Goal: Task Accomplishment & Management: Complete application form

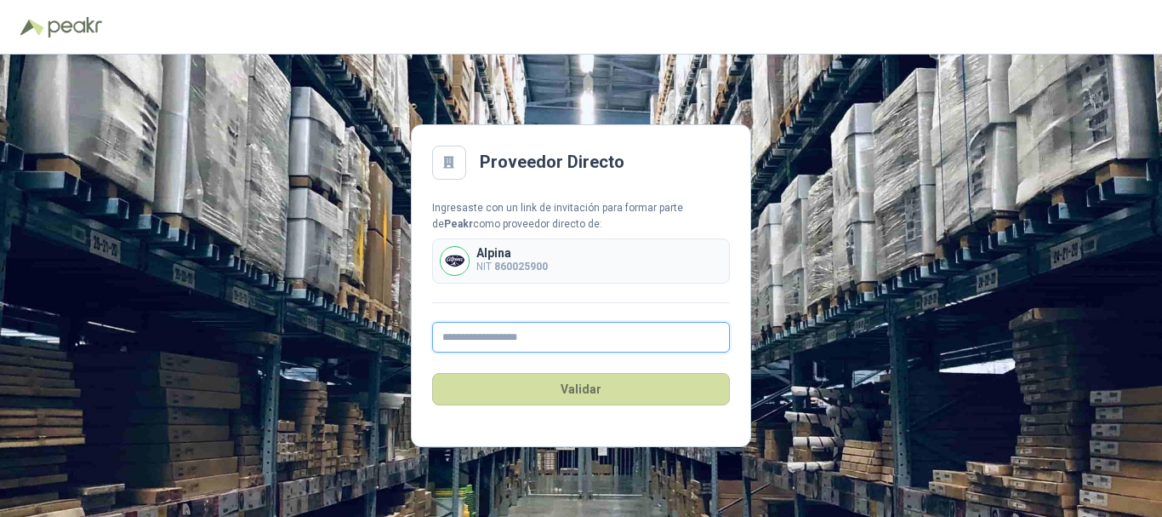
click at [534, 336] on input "text" at bounding box center [581, 337] width 298 height 31
type input "**********"
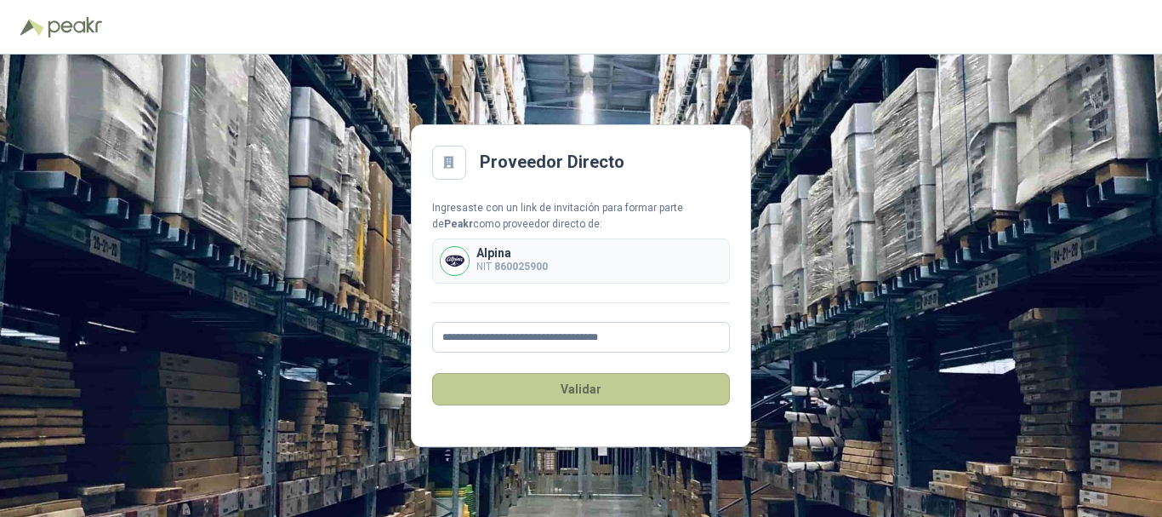
click at [550, 394] on button "Validar" at bounding box center [581, 389] width 298 height 32
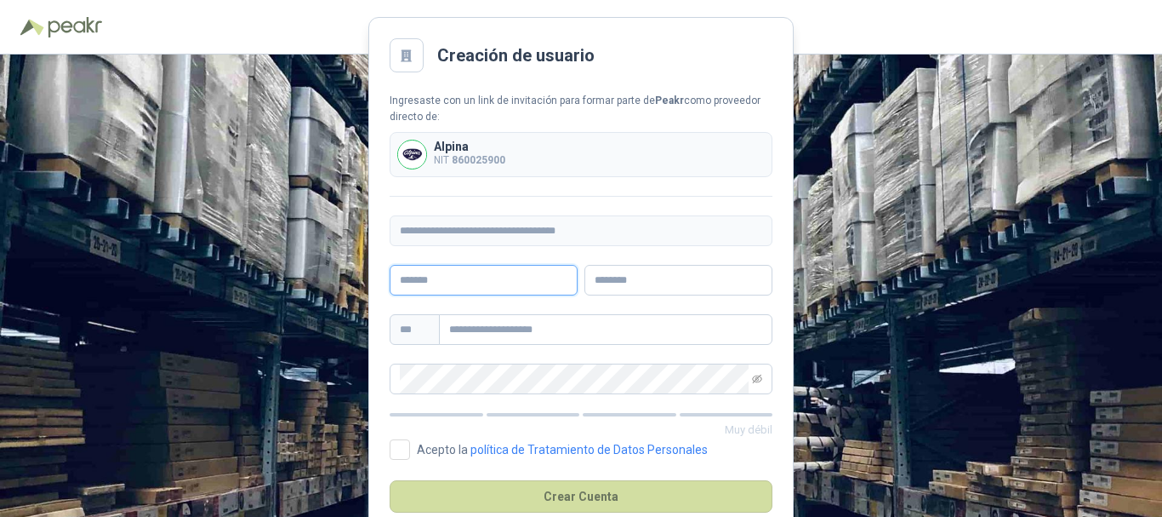
click at [497, 286] on input "text" at bounding box center [484, 280] width 188 height 31
type input "*******"
type input "*****"
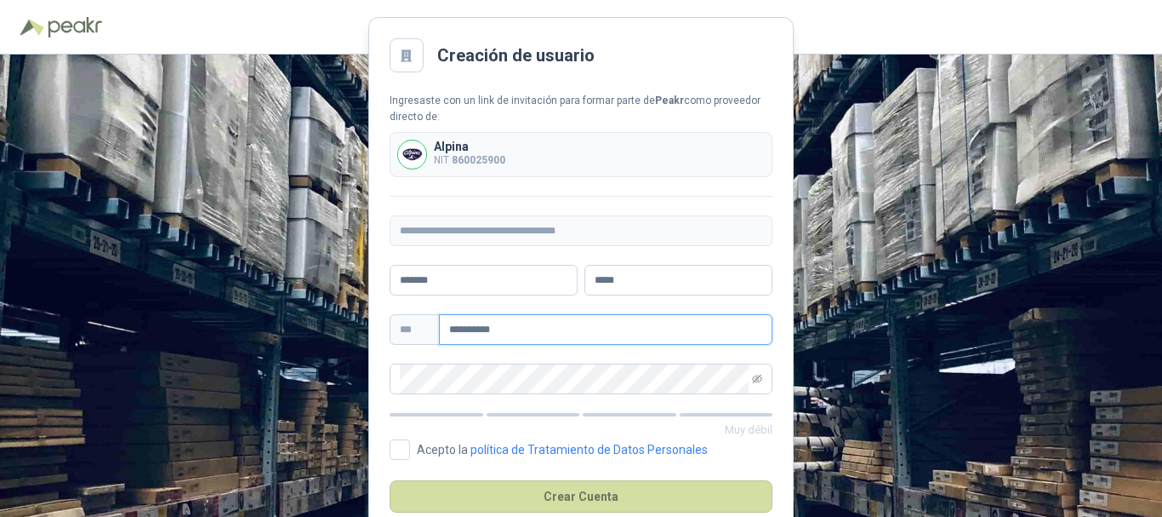
drag, startPoint x: 539, startPoint y: 329, endPoint x: 377, endPoint y: 305, distance: 163.4
click at [378, 307] on main "**********" at bounding box center [580, 285] width 425 height 536
type input "**********"
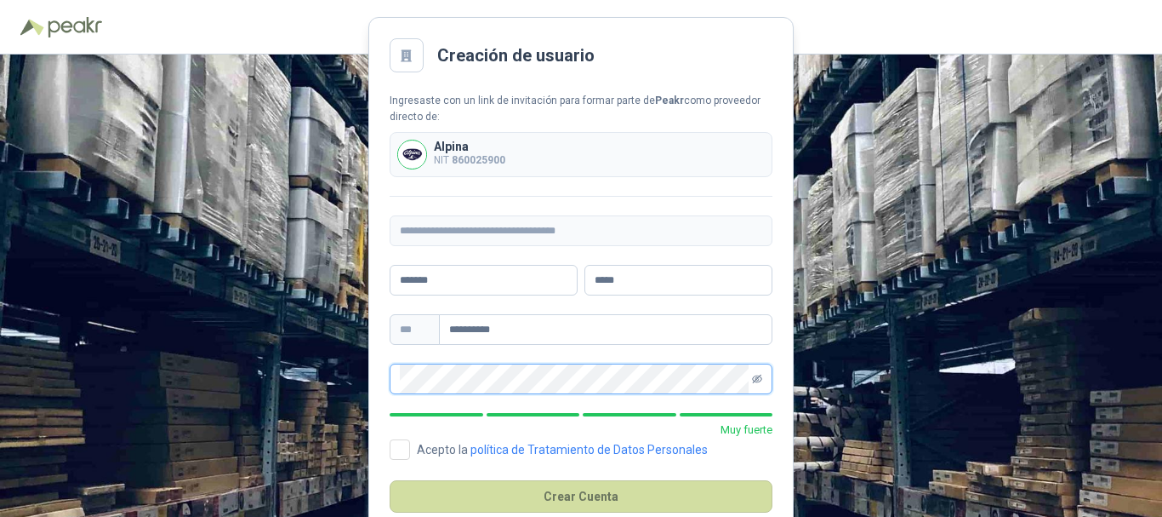
click at [757, 378] on icon "eye-invisible" at bounding box center [757, 378] width 10 height 9
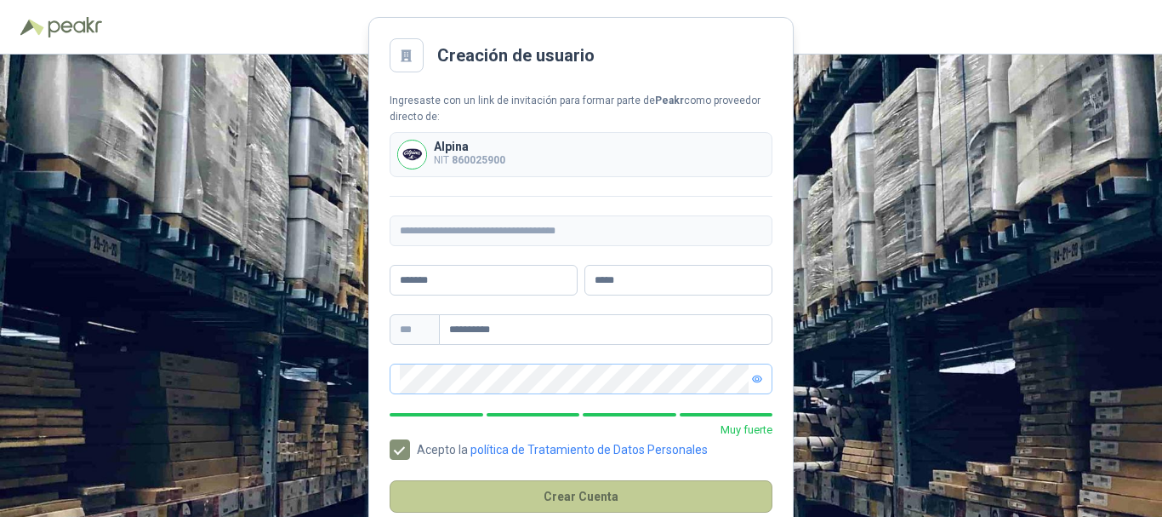
click at [584, 503] on button "Crear Cuenta" at bounding box center [581, 496] width 383 height 32
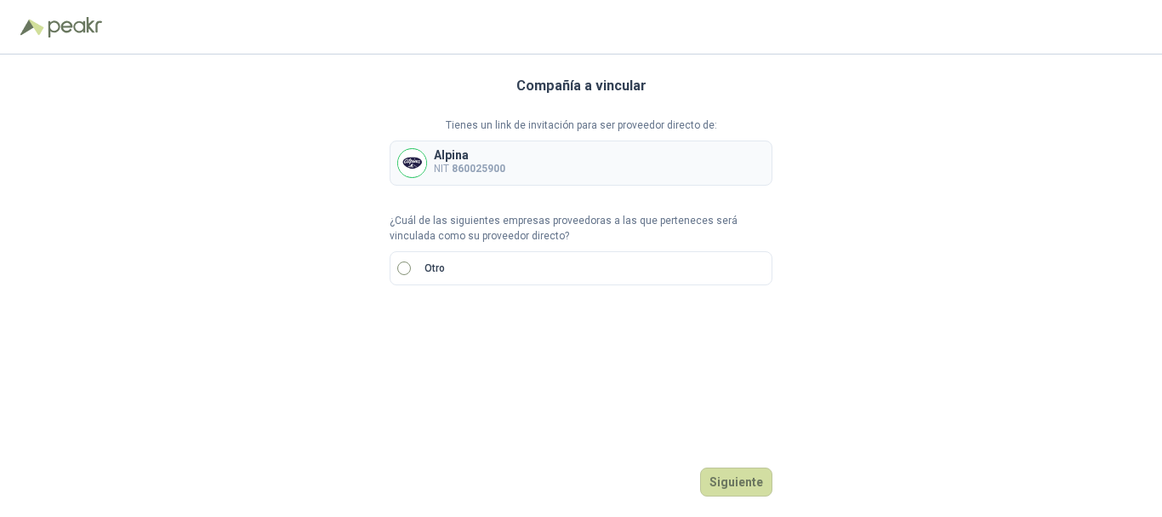
click at [585, 277] on label "Otro" at bounding box center [581, 268] width 383 height 34
click at [441, 324] on div at bounding box center [420, 326] width 60 height 31
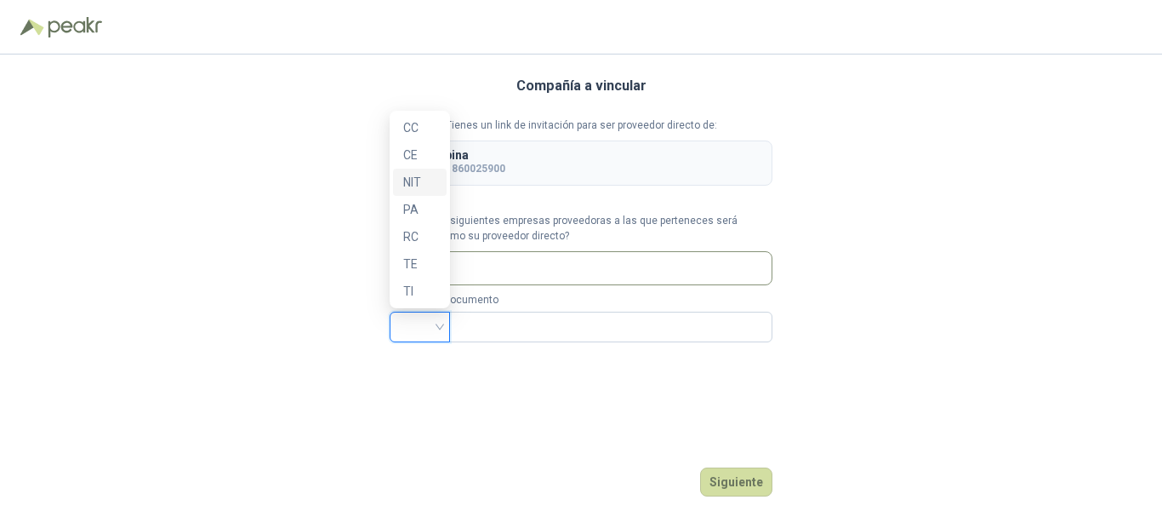
click at [421, 174] on div "NIT" at bounding box center [419, 182] width 33 height 19
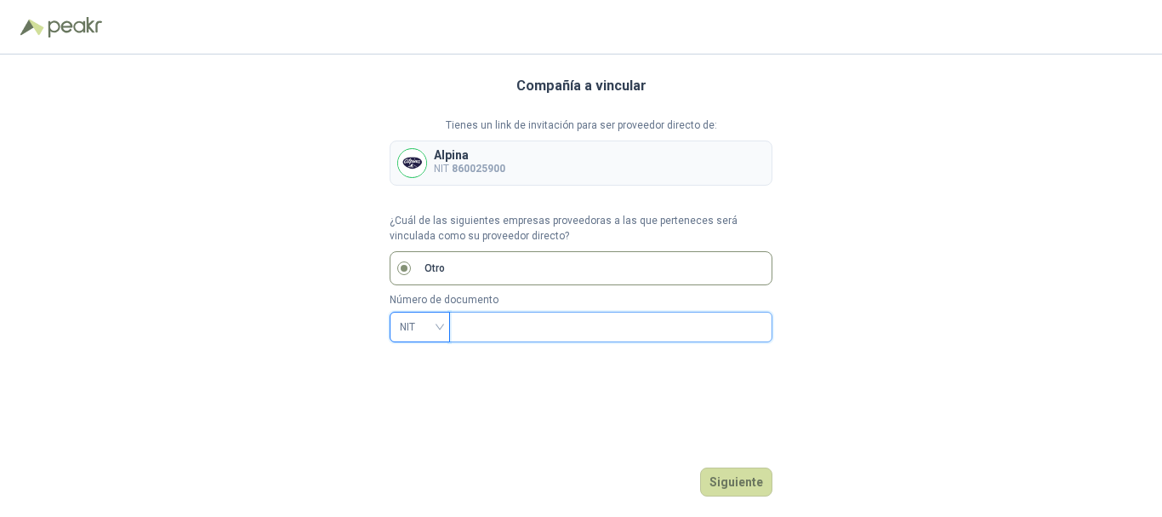
click at [548, 322] on input "text" at bounding box center [610, 326] width 300 height 29
type input "*********"
click at [725, 481] on button "Siguiente" at bounding box center [736, 481] width 72 height 29
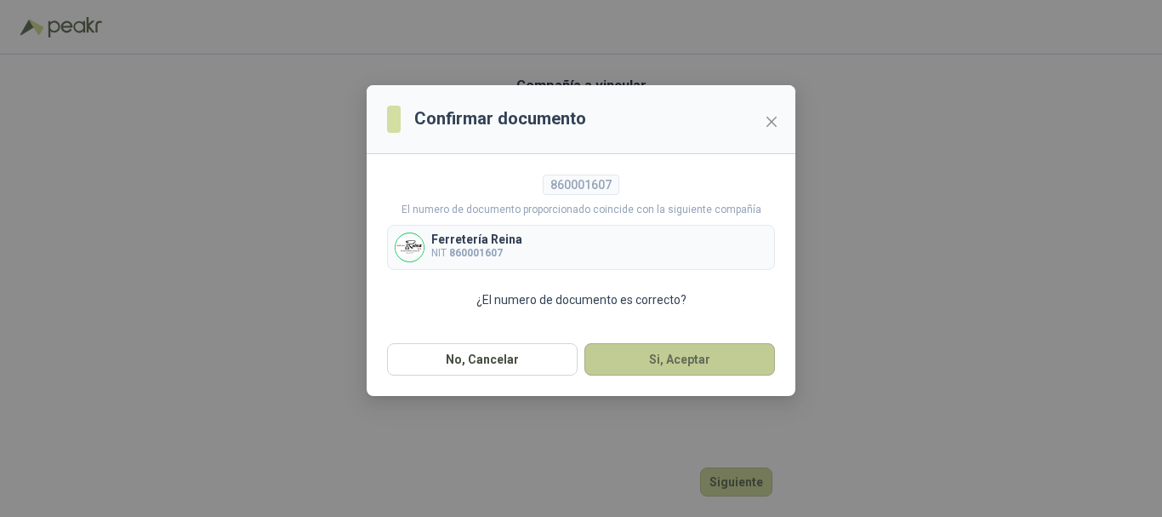
click at [665, 357] on button "Si, Aceptar" at bounding box center [680, 359] width 191 height 32
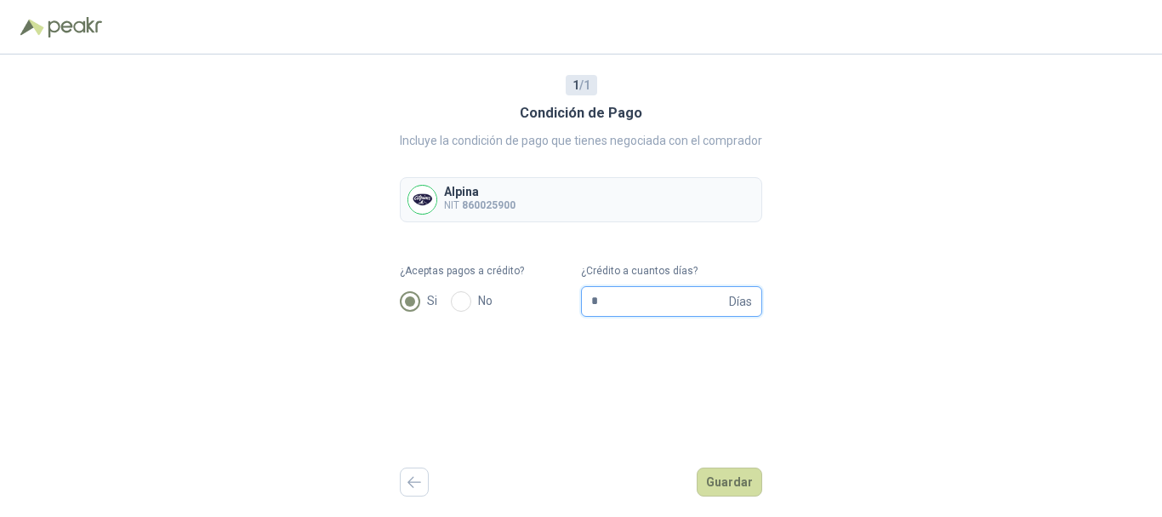
click at [643, 305] on input "*" at bounding box center [658, 301] width 134 height 29
type input "**"
click at [738, 480] on button "Guardar" at bounding box center [730, 481] width 66 height 29
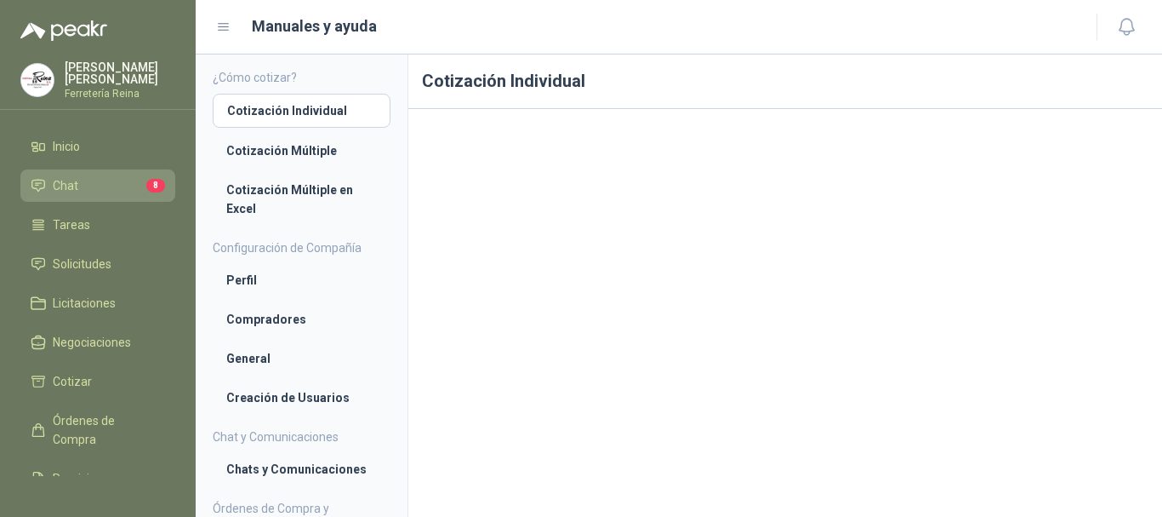
click at [87, 183] on li "Chat 8" at bounding box center [98, 185] width 134 height 19
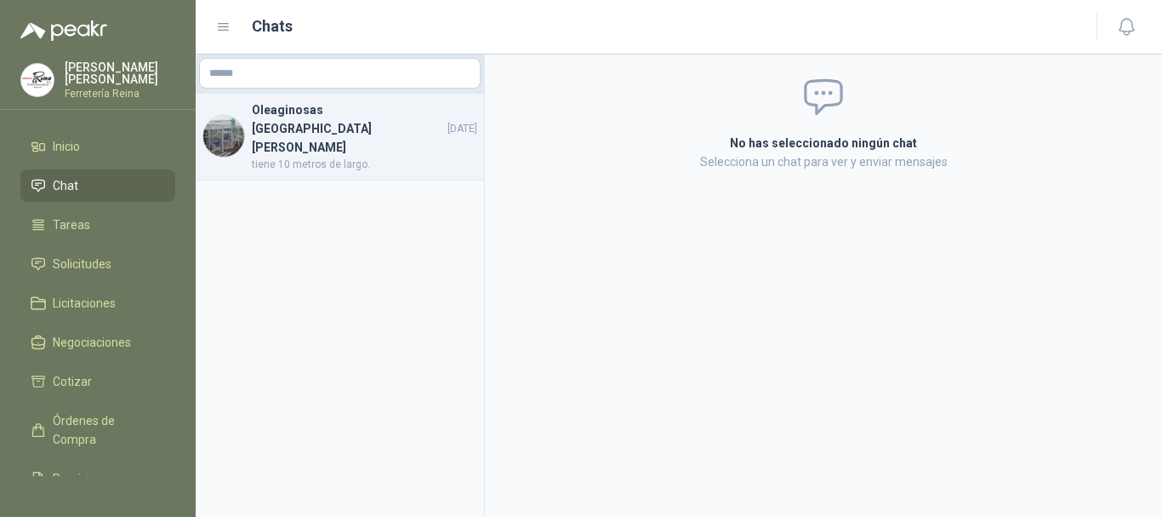
click at [340, 157] on span "tiene 10 metros de largo." at bounding box center [365, 165] width 226 height 16
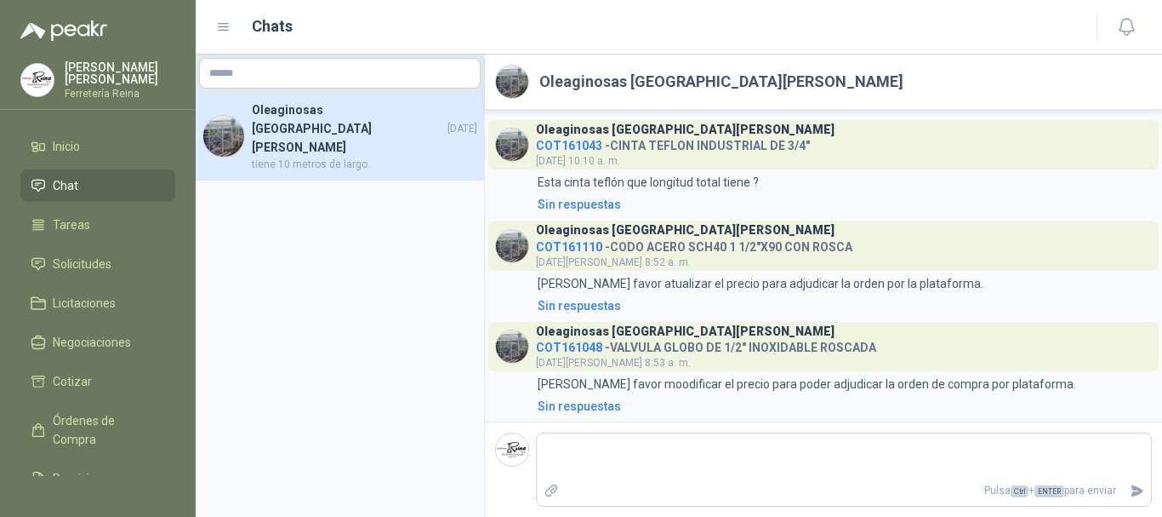
scroll to position [168, 0]
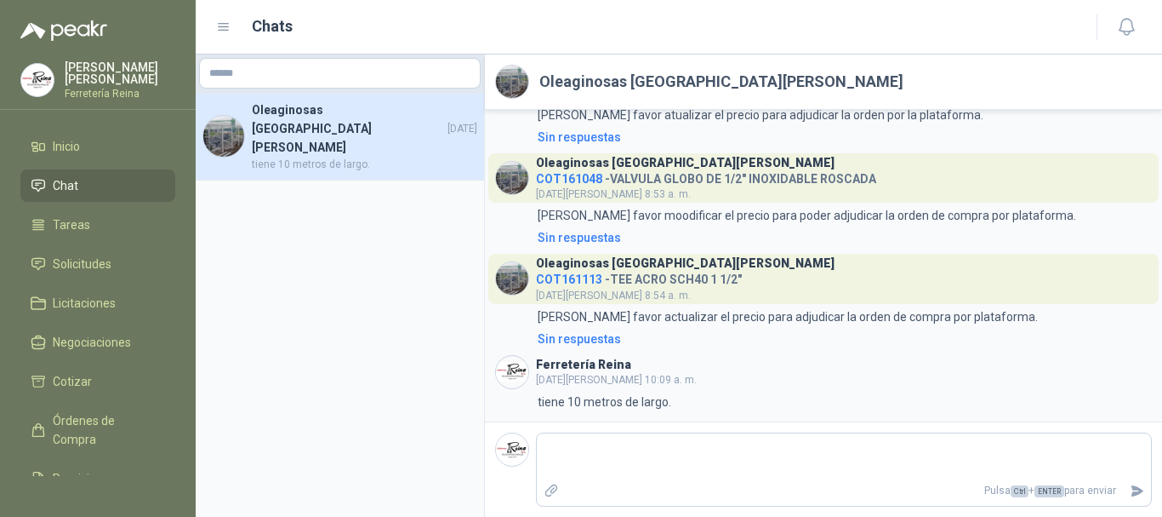
click at [557, 277] on span "COT161113" at bounding box center [569, 279] width 66 height 14
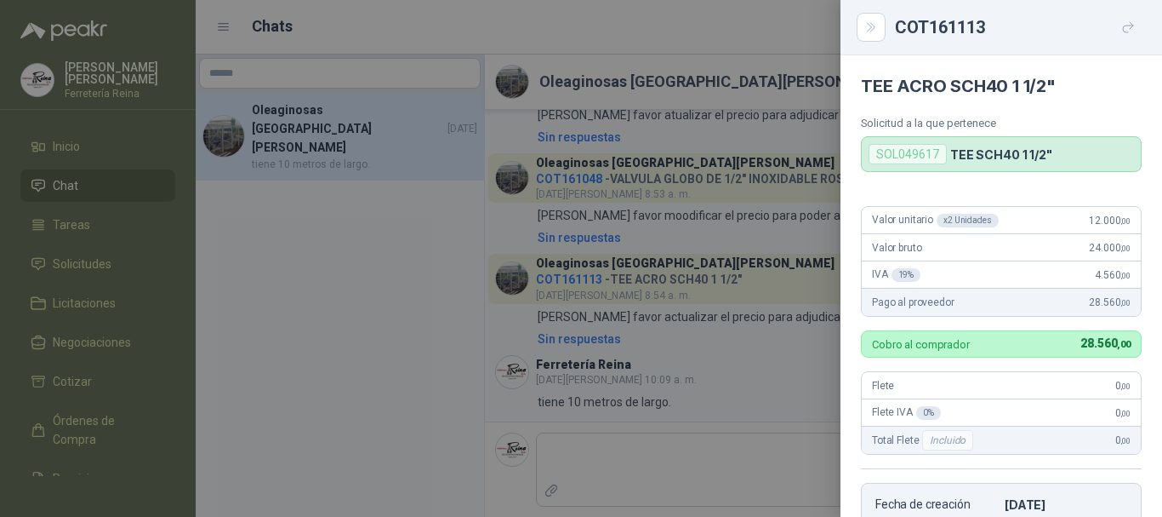
click at [557, 277] on div at bounding box center [581, 258] width 1162 height 517
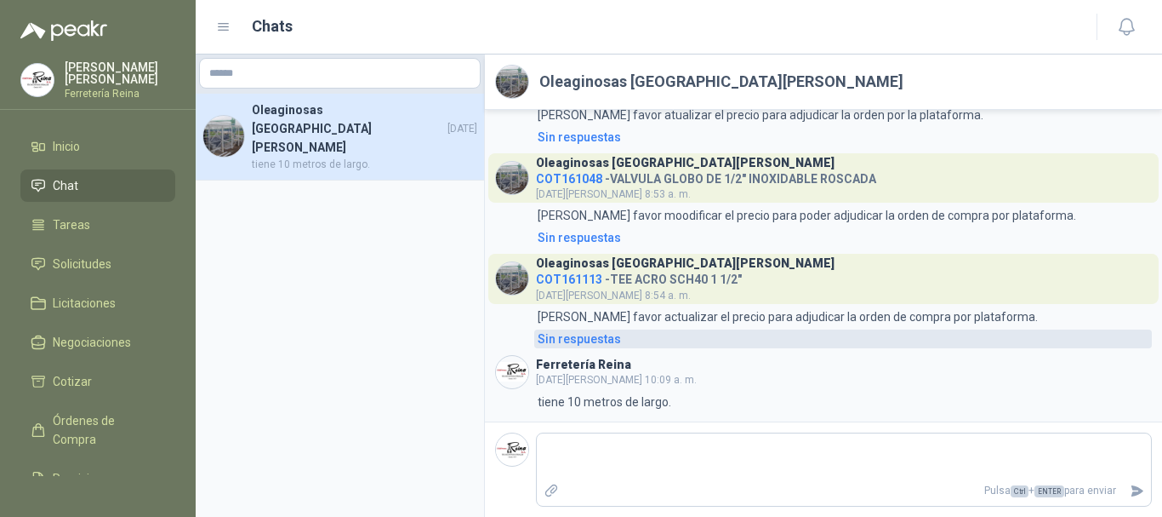
click at [572, 334] on div "Sin respuestas" at bounding box center [579, 338] width 83 height 19
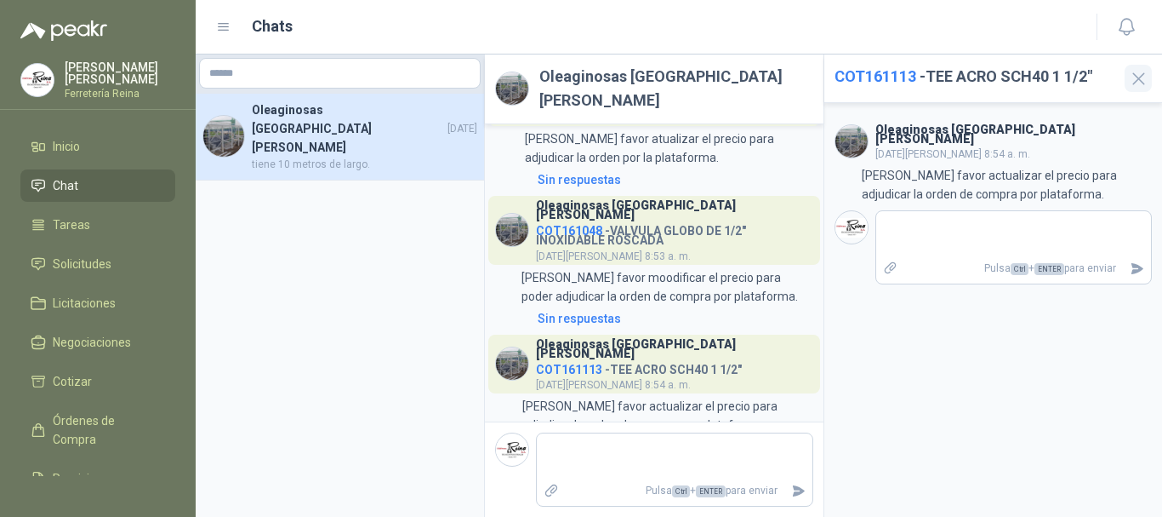
click at [1135, 77] on icon "button" at bounding box center [1138, 78] width 21 height 21
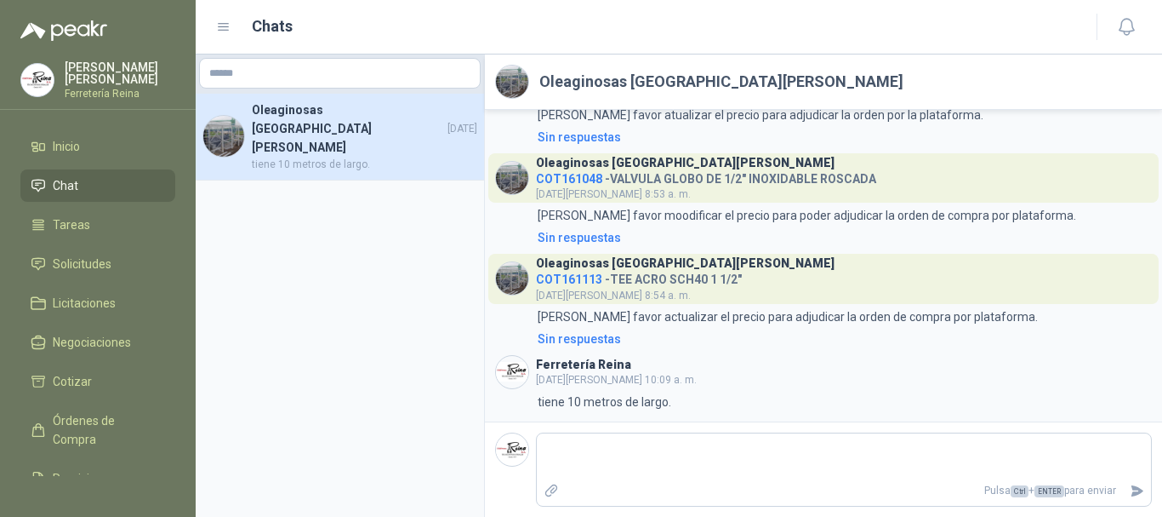
scroll to position [168, 0]
click at [86, 138] on li "Inicio" at bounding box center [98, 146] width 134 height 19
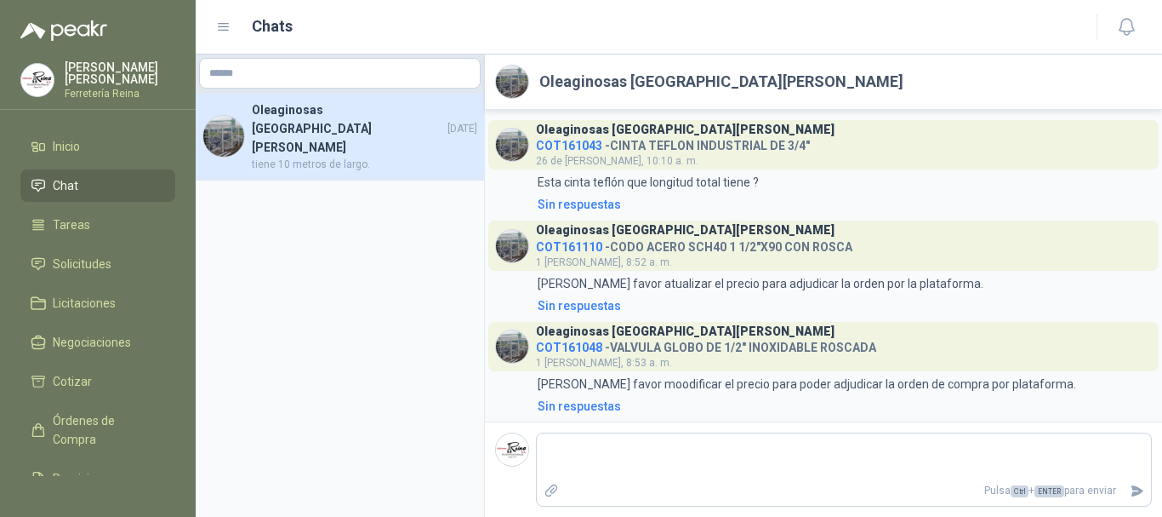
scroll to position [168, 0]
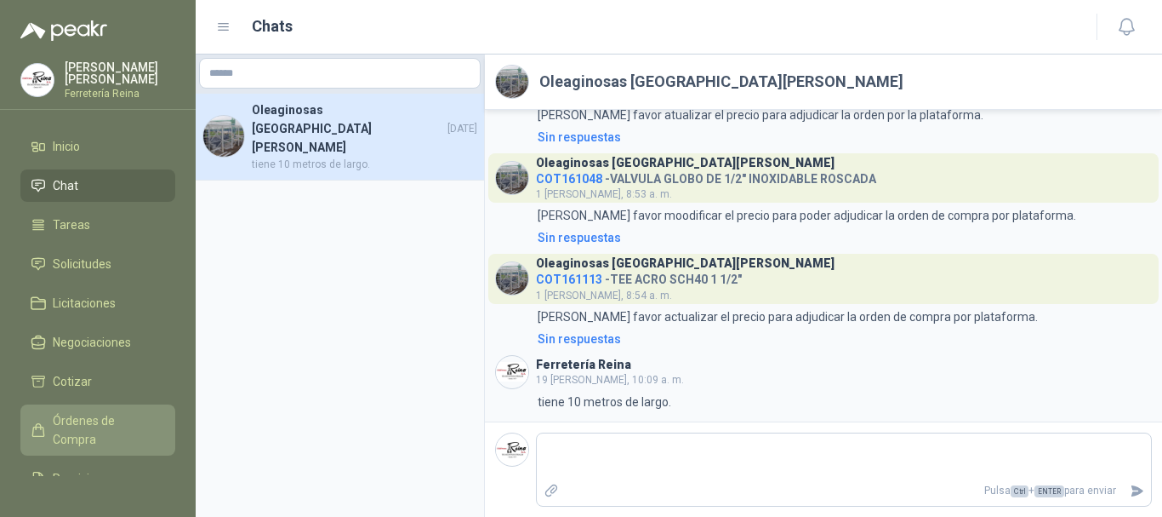
click at [81, 425] on span "Órdenes de Compra" at bounding box center [106, 429] width 106 height 37
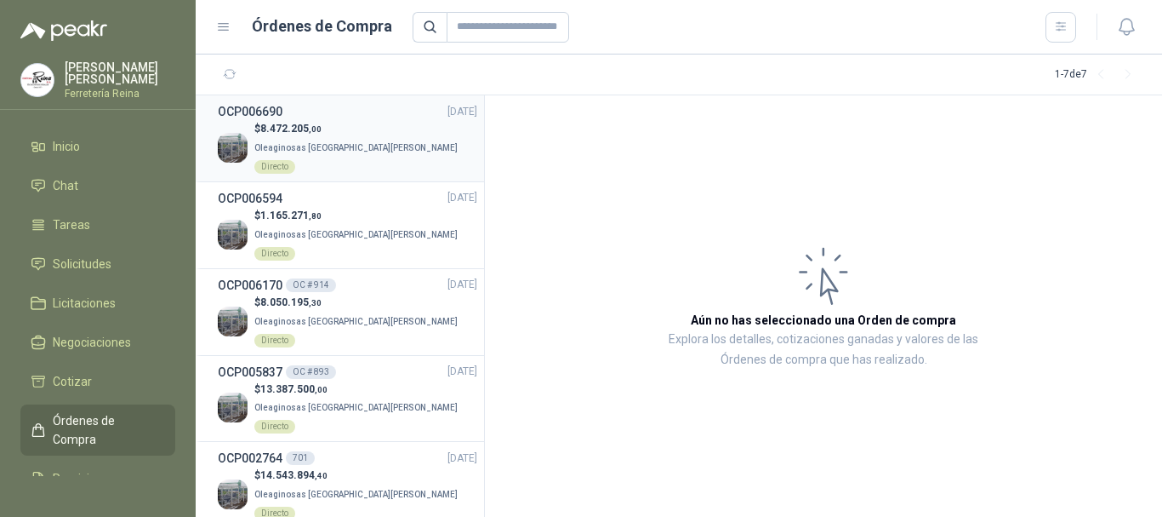
click at [272, 120] on h3 "OCP006690" at bounding box center [250, 111] width 65 height 19
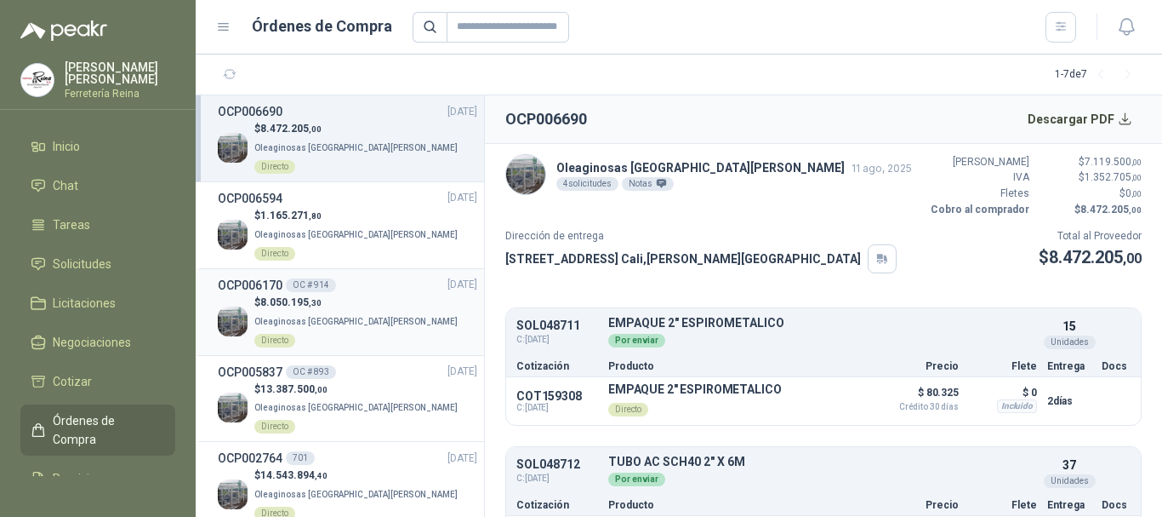
click at [261, 294] on p "$ 8.050.195 ,30" at bounding box center [365, 302] width 223 height 16
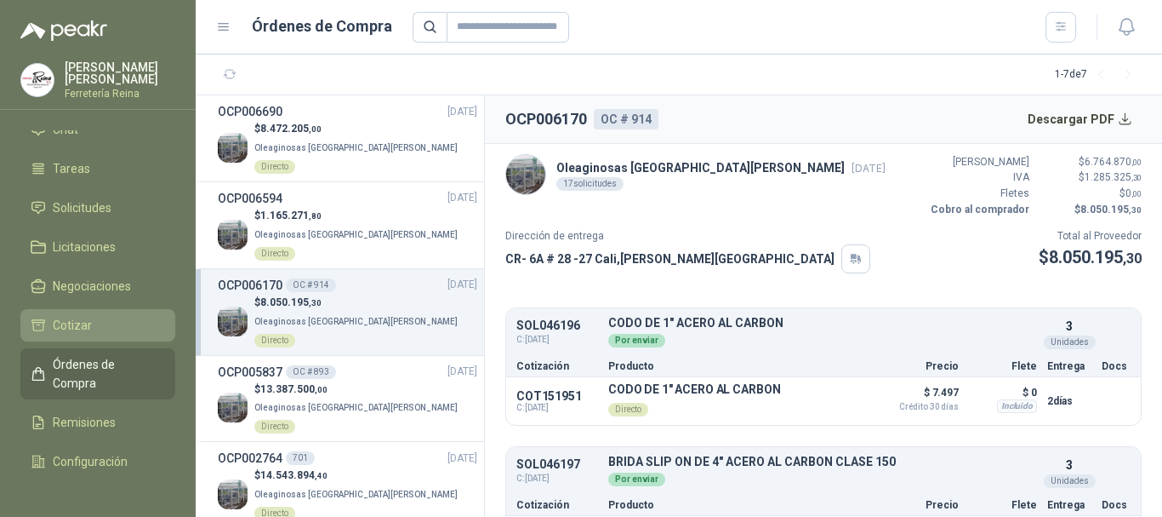
scroll to position [85, 0]
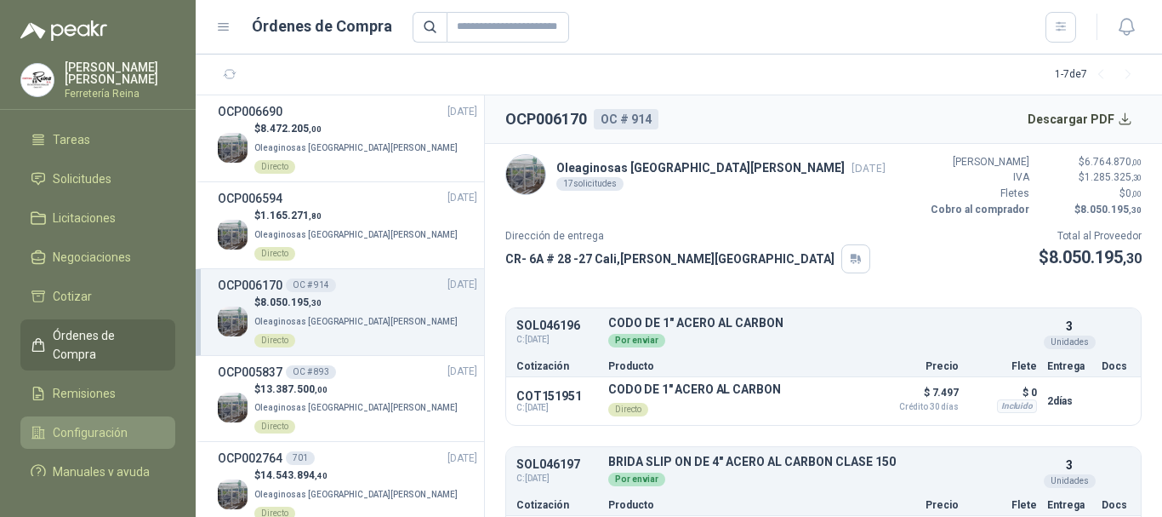
click at [97, 433] on span "Configuración" at bounding box center [90, 432] width 75 height 19
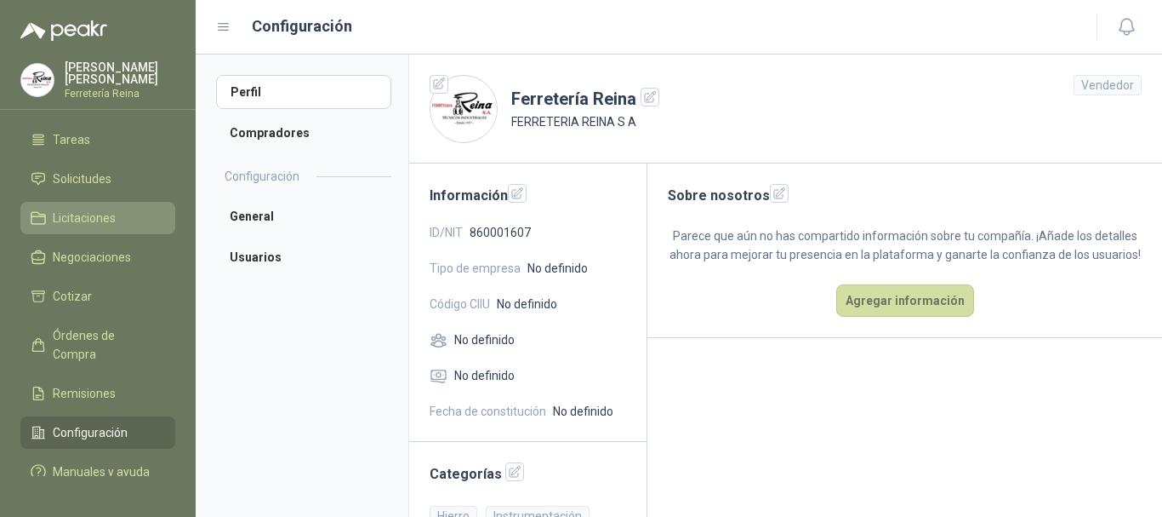
click at [100, 215] on span "Licitaciones" at bounding box center [84, 217] width 63 height 19
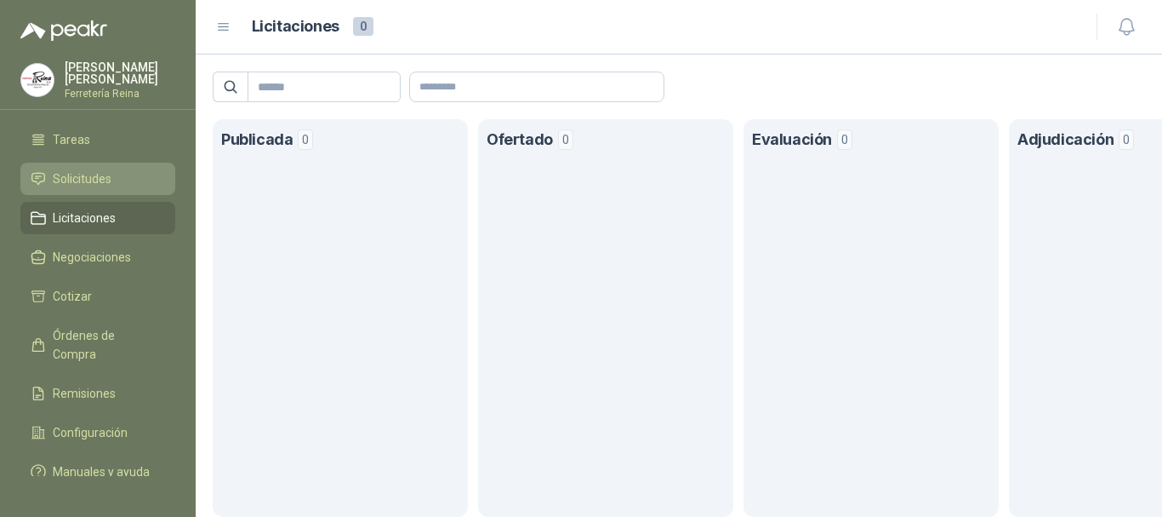
click at [102, 175] on span "Solicitudes" at bounding box center [82, 178] width 59 height 19
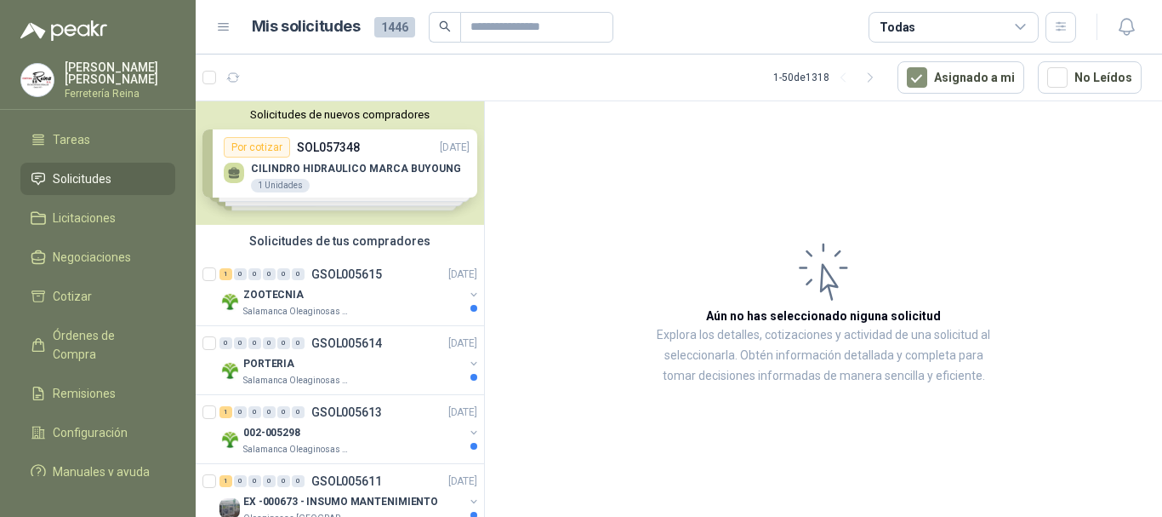
click at [353, 157] on div "Solicitudes de nuevos compradores Por cotizar SOL057348 [DATE] CILINDRO HIDRAUL…" at bounding box center [340, 162] width 288 height 123
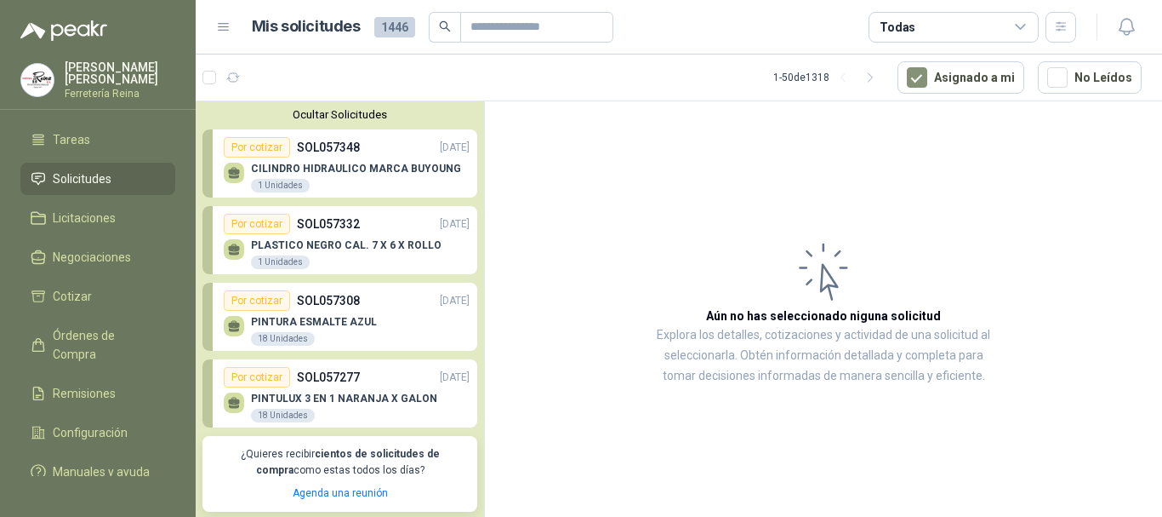
click at [304, 154] on p "SOL057348" at bounding box center [328, 147] width 63 height 19
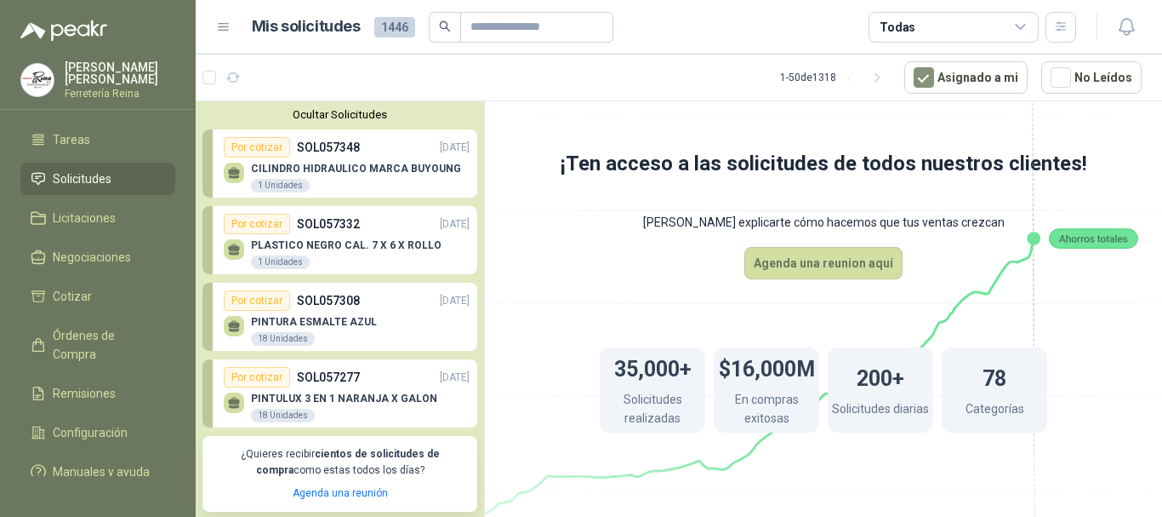
click at [355, 384] on p "SOL057277" at bounding box center [328, 377] width 63 height 19
click at [302, 379] on p "SOL057277" at bounding box center [328, 377] width 63 height 19
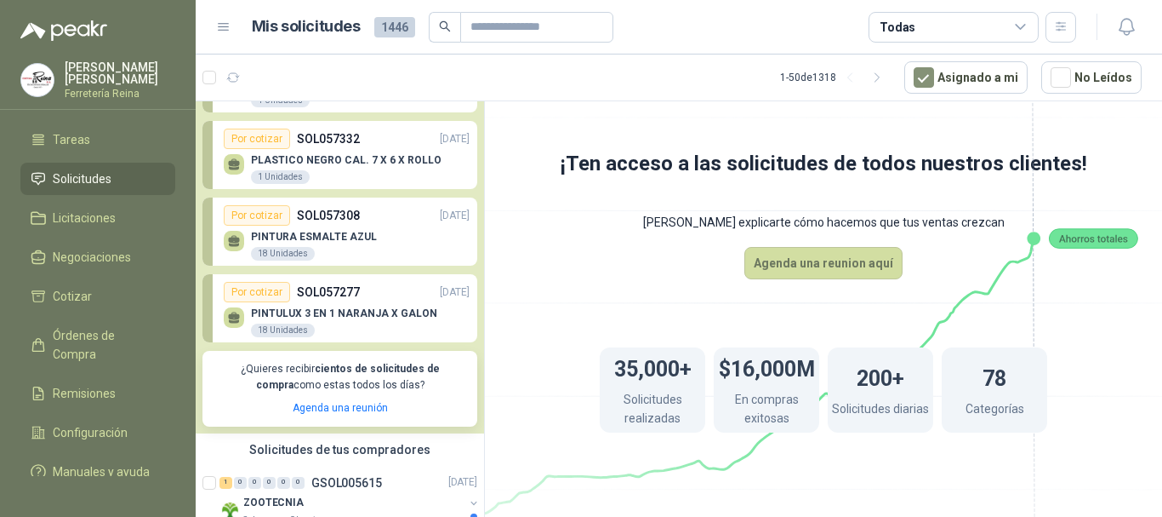
scroll to position [170, 0]
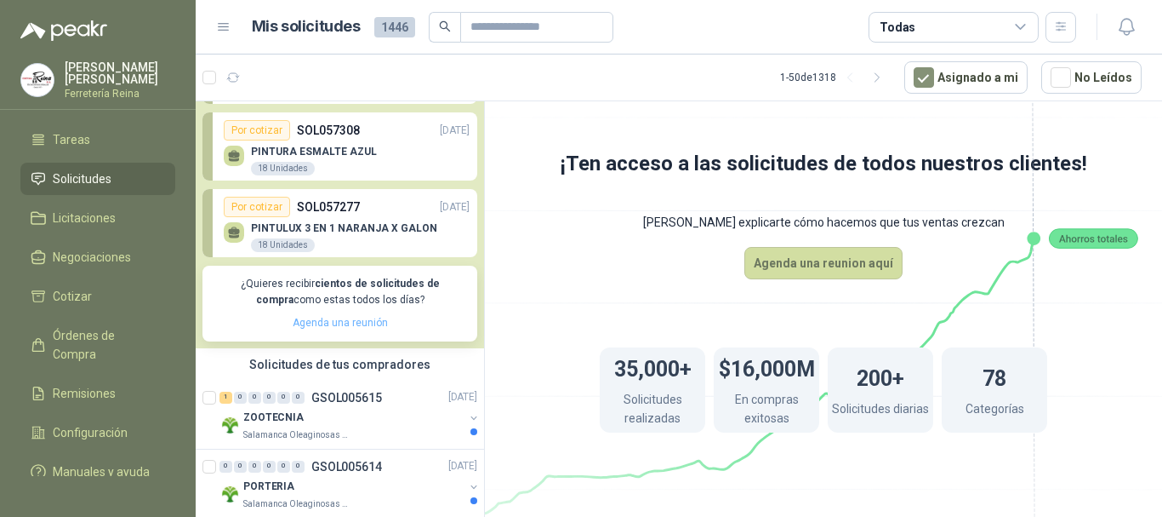
click at [337, 321] on link "Agenda una reunión" at bounding box center [340, 323] width 95 height 12
click at [291, 243] on div "18 Unidades" at bounding box center [283, 245] width 64 height 14
click at [252, 205] on div "Por cotizar" at bounding box center [257, 207] width 66 height 20
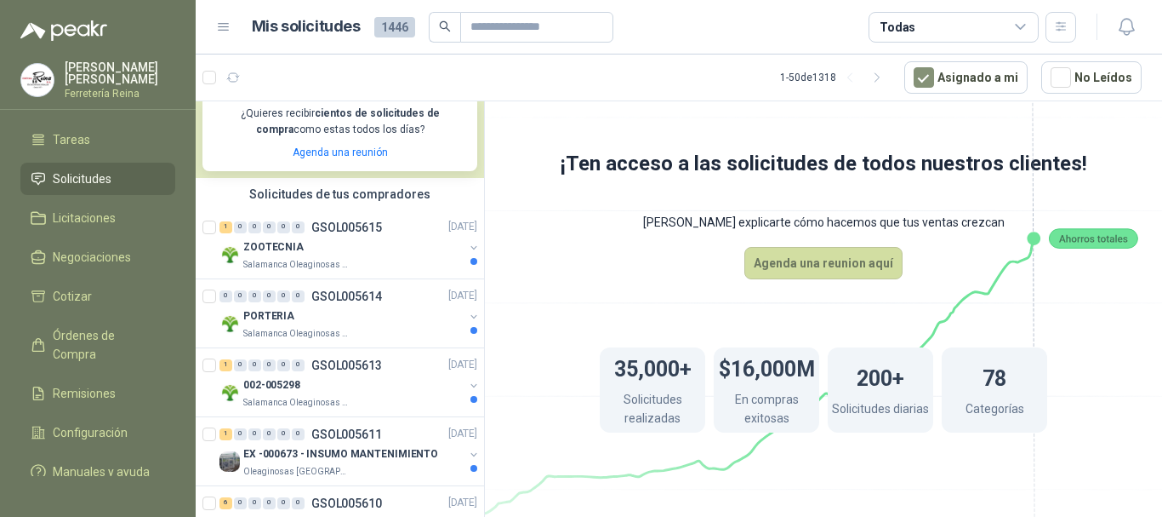
scroll to position [0, 0]
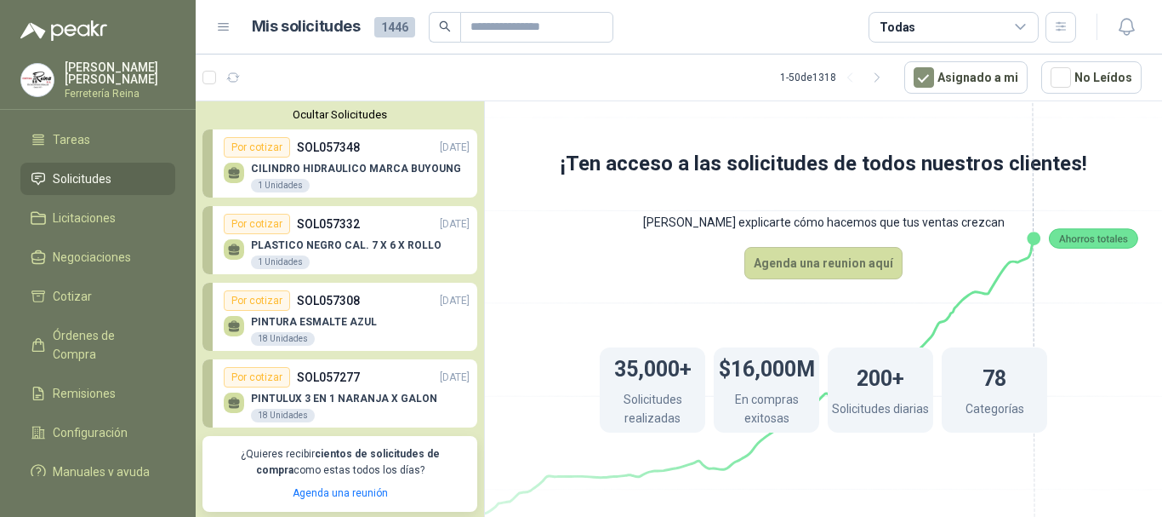
click at [236, 168] on icon at bounding box center [234, 171] width 12 height 8
click at [1099, 82] on button "No Leídos" at bounding box center [1092, 77] width 100 height 32
click at [965, 83] on button "Asignado a mi" at bounding box center [966, 77] width 123 height 32
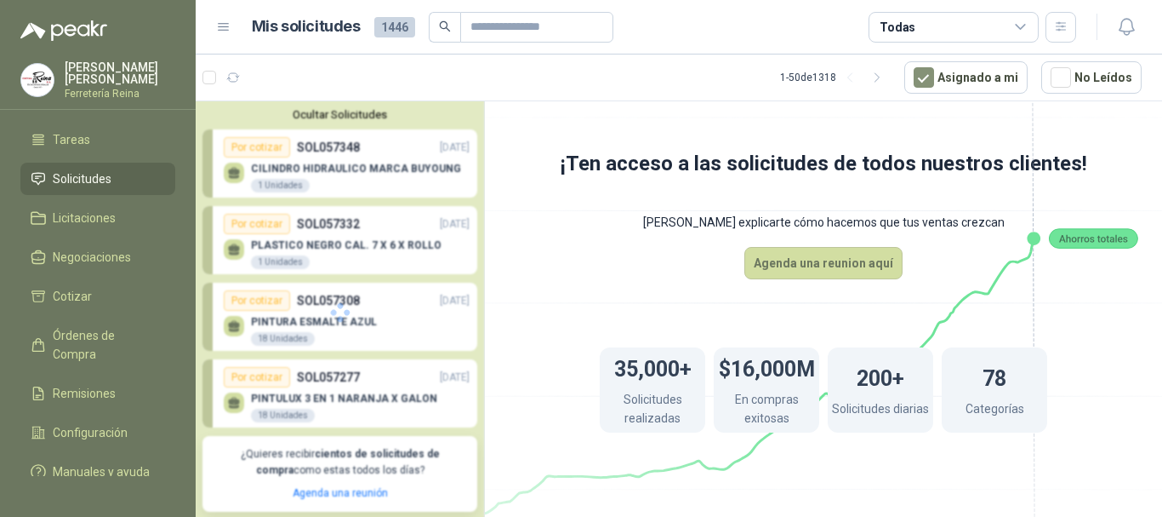
click at [975, 31] on div "Todas" at bounding box center [954, 27] width 170 height 31
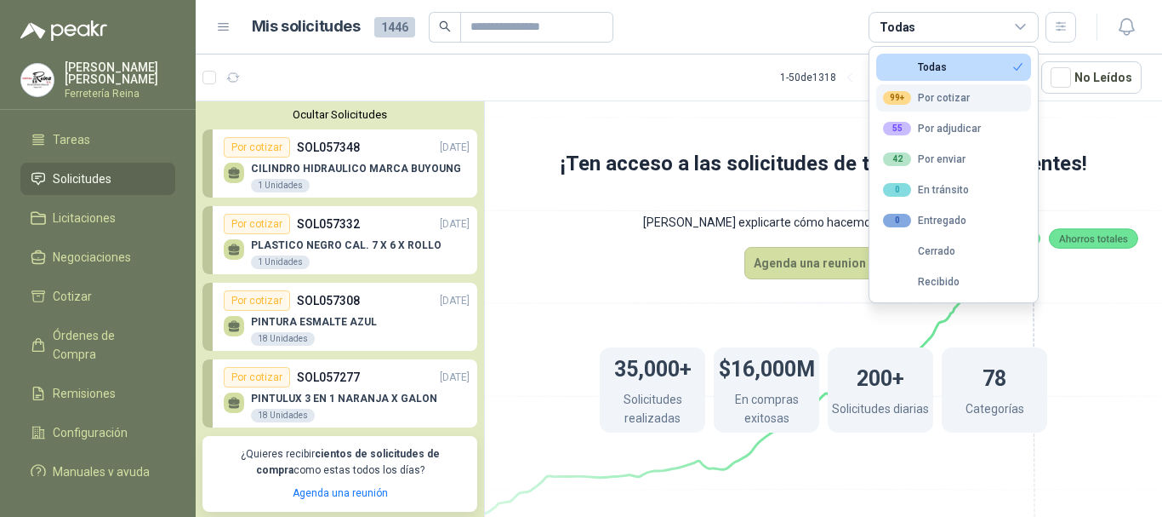
click at [963, 94] on div "99+ Por cotizar" at bounding box center [926, 98] width 87 height 14
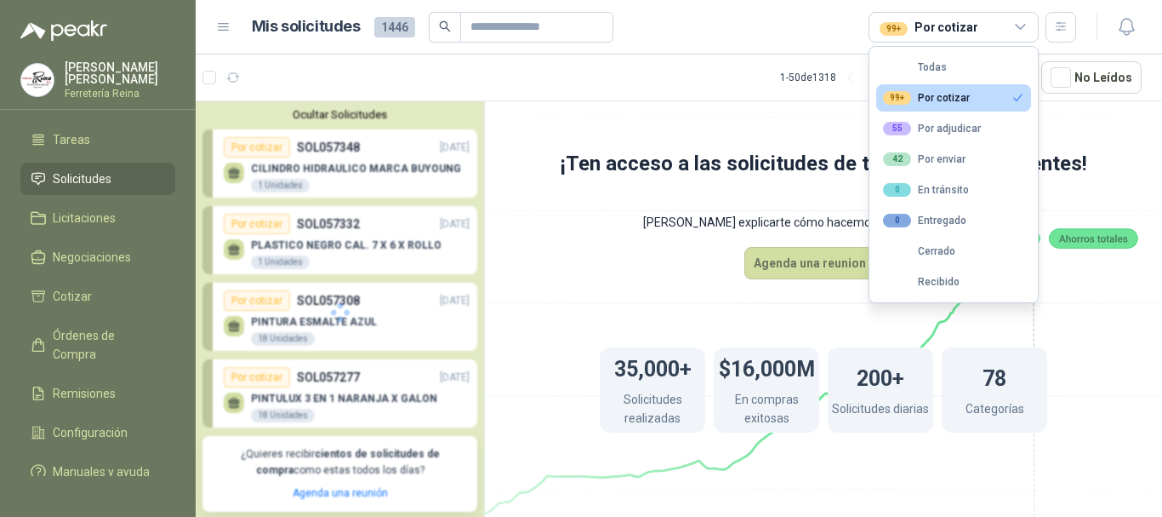
click at [962, 100] on div "99+ Por cotizar" at bounding box center [926, 98] width 87 height 14
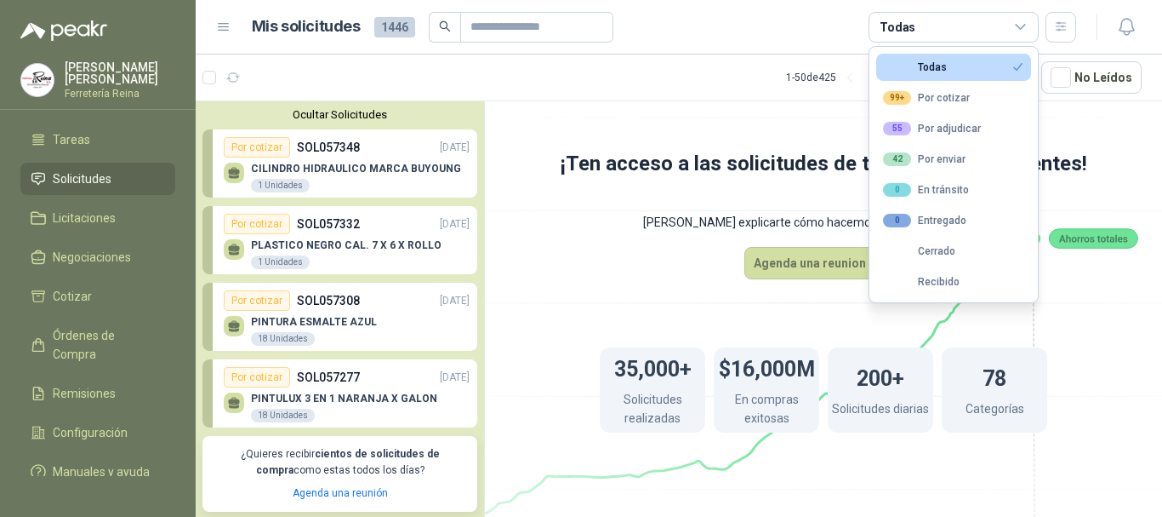
click at [945, 64] on div "Todas" at bounding box center [915, 67] width 64 height 12
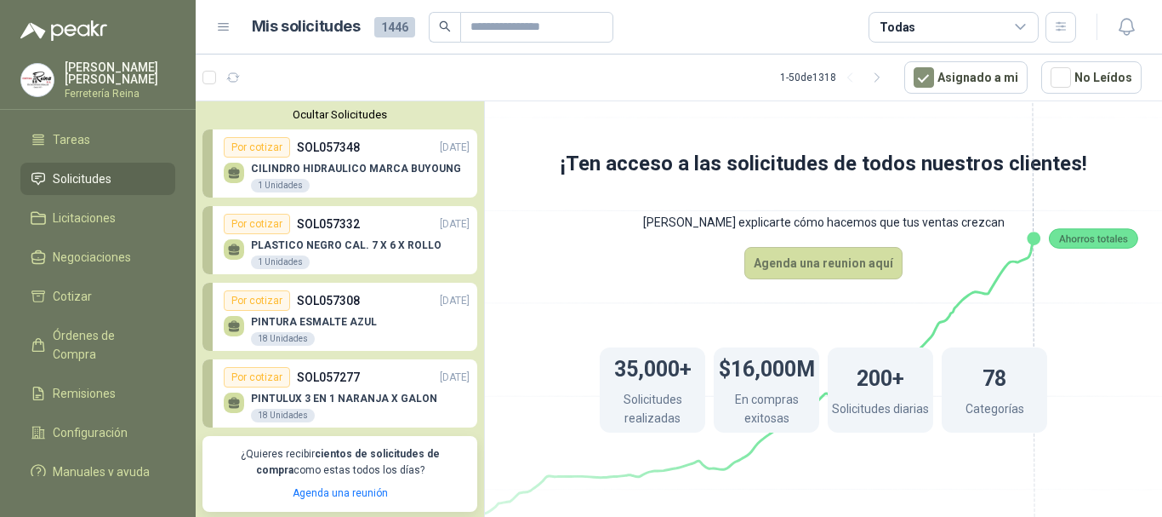
click at [260, 157] on div "Por cotizar" at bounding box center [257, 147] width 66 height 20
click at [232, 170] on icon at bounding box center [234, 171] width 12 height 8
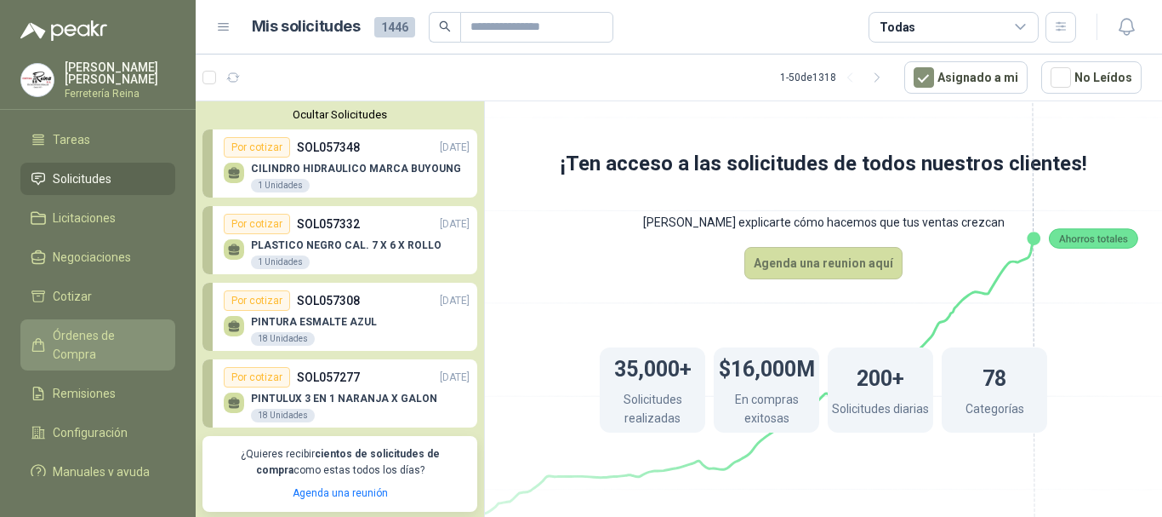
click at [83, 345] on span "Órdenes de Compra" at bounding box center [106, 344] width 106 height 37
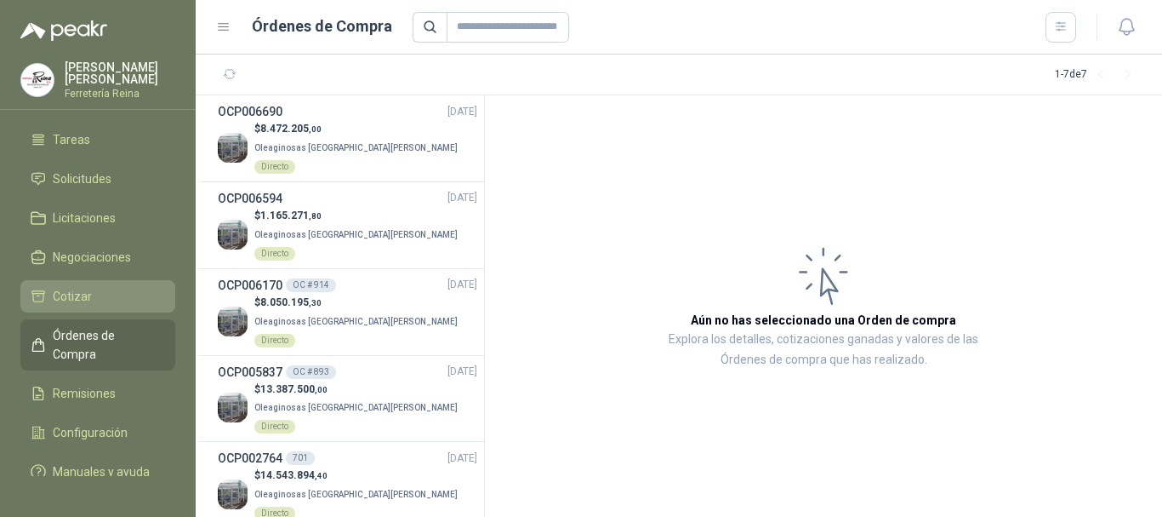
click at [89, 299] on span "Cotizar" at bounding box center [72, 296] width 39 height 19
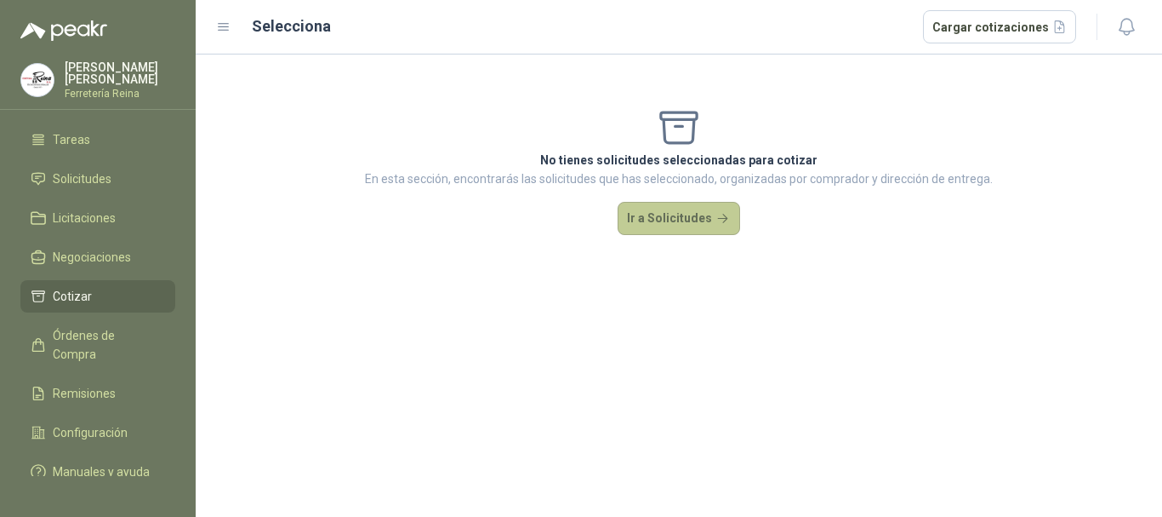
click at [667, 220] on button "Ir a Solicitudes" at bounding box center [679, 219] width 123 height 34
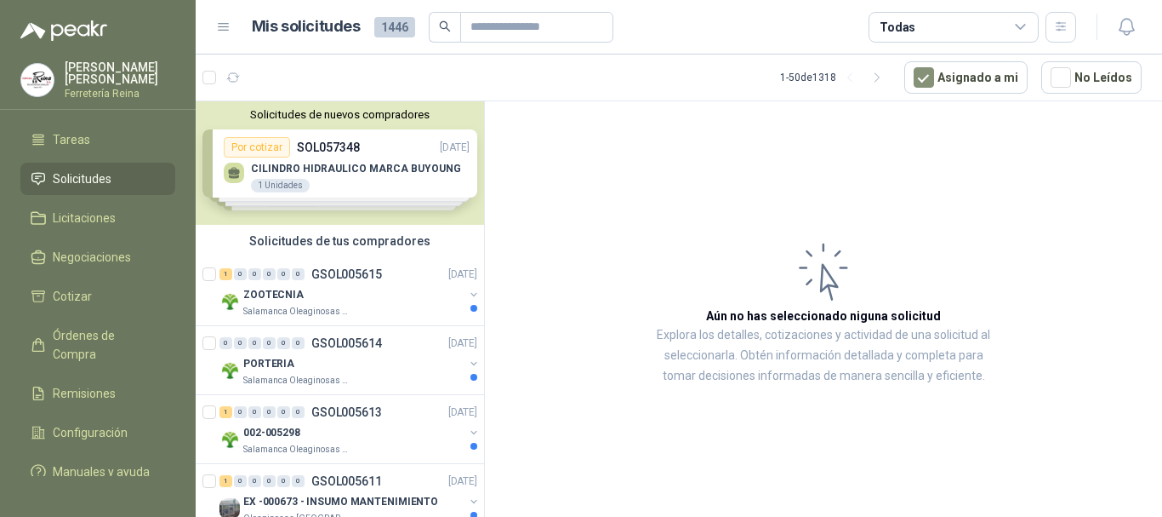
click at [255, 168] on div "Solicitudes de nuevos compradores Por cotizar SOL057348 [DATE] CILINDRO HIDRAUL…" at bounding box center [340, 162] width 288 height 123
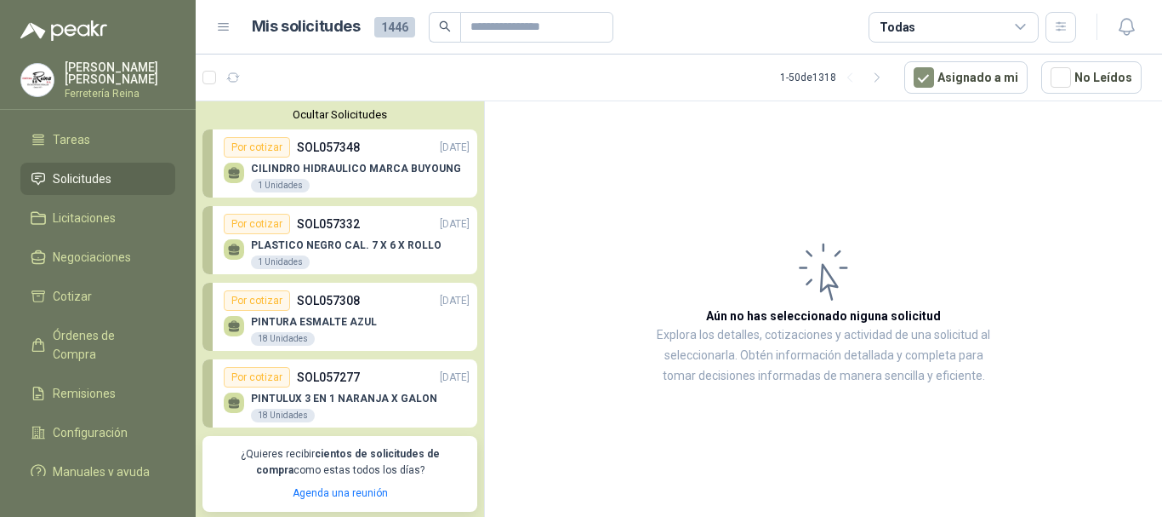
click at [255, 168] on p "CILINDRO HIDRAULICO MARCA BUYOUNG" at bounding box center [356, 169] width 210 height 12
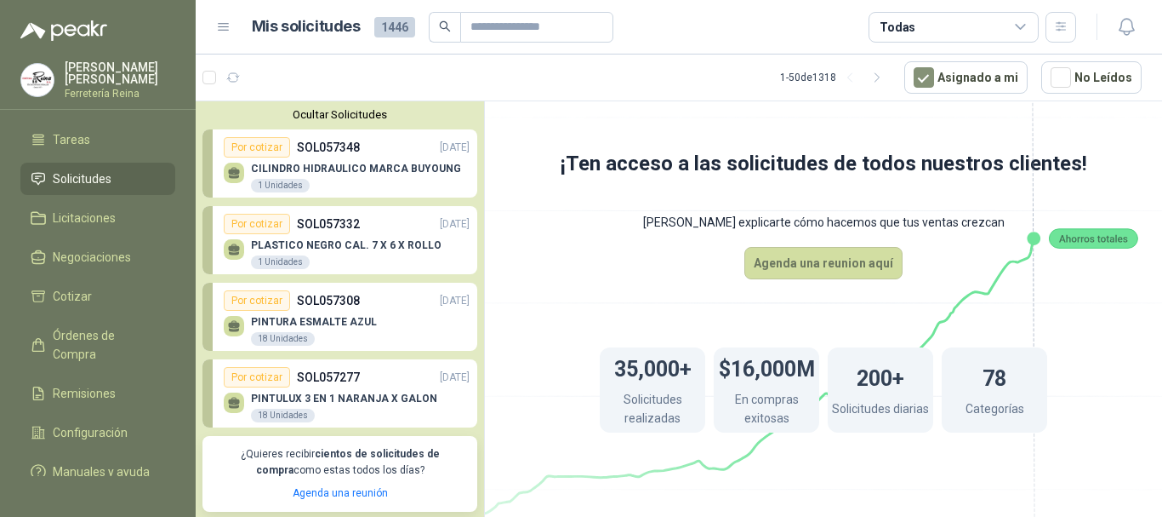
click at [255, 168] on p "CILINDRO HIDRAULICO MARCA BUYOUNG" at bounding box center [356, 169] width 210 height 12
click at [360, 177] on div "CILINDRO HIDRAULICO MARCA BUYOUNG 1 Unidades" at bounding box center [356, 178] width 210 height 31
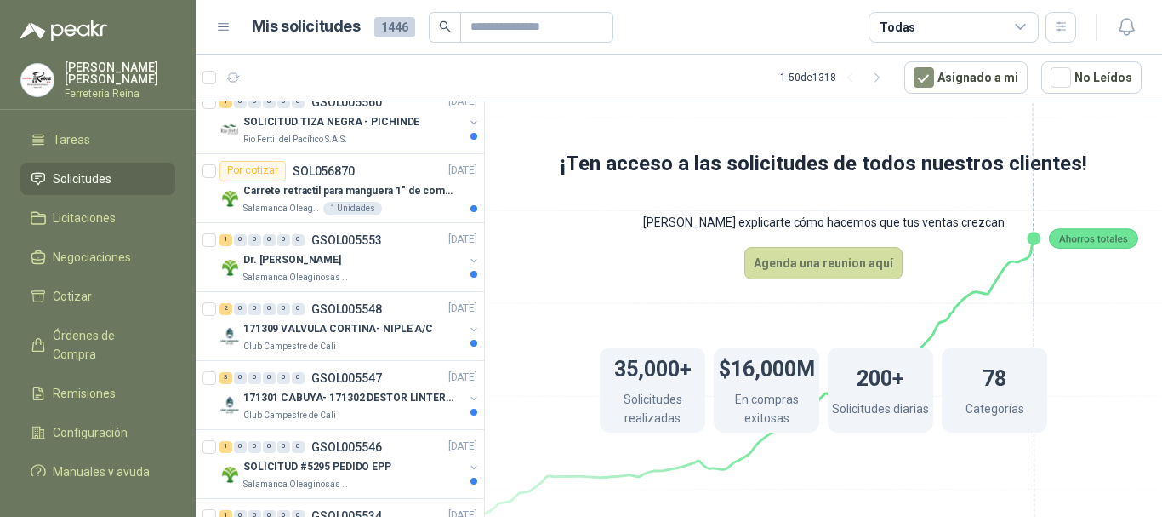
scroll to position [1532, 0]
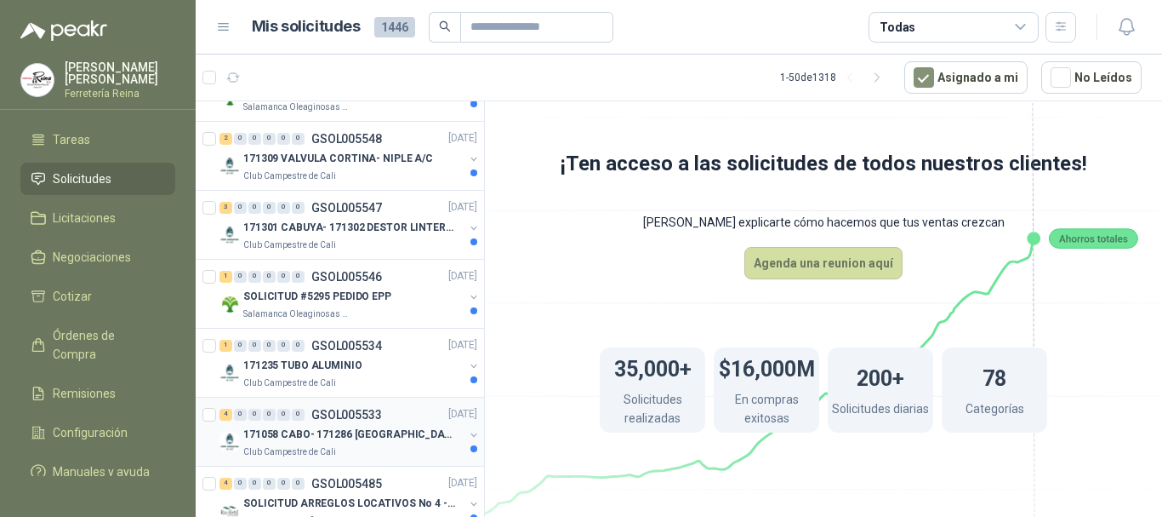
click at [383, 426] on div "171058 CABO- 171286 [GEOGRAPHIC_DATA]" at bounding box center [353, 435] width 220 height 20
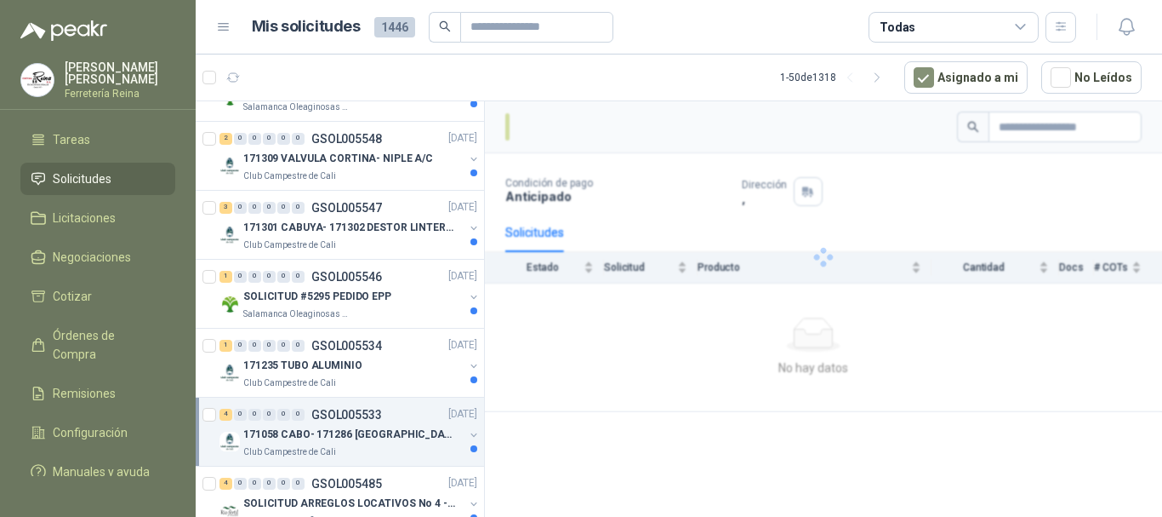
click at [355, 420] on p "GSOL005533" at bounding box center [346, 414] width 71 height 12
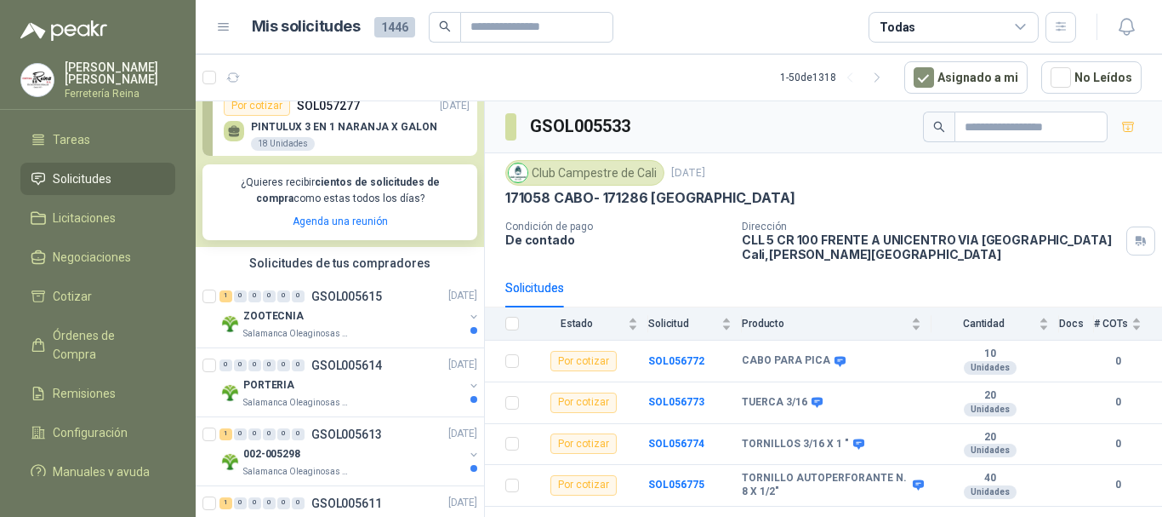
scroll to position [255, 0]
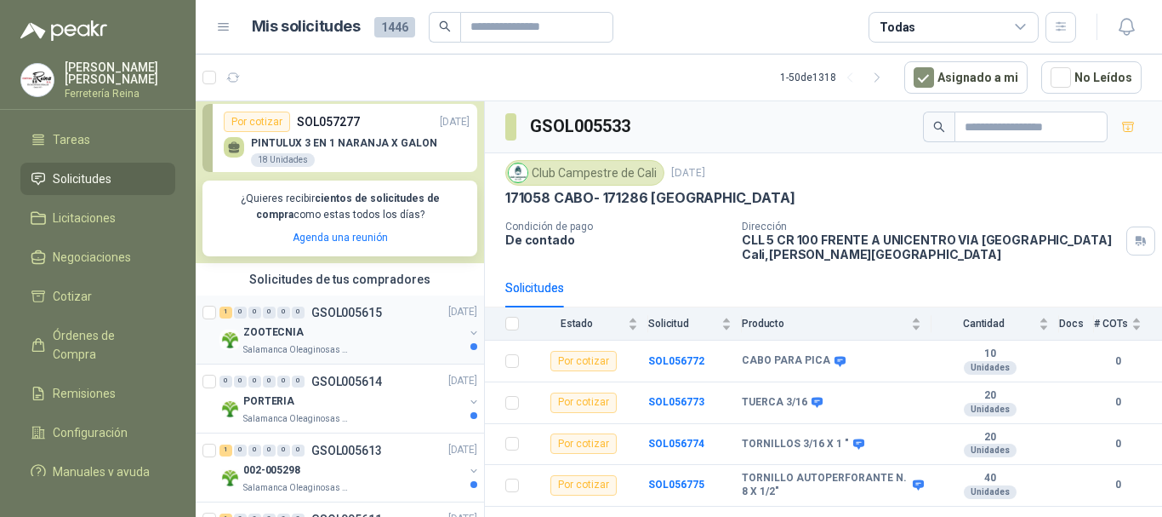
click at [370, 331] on div "ZOOTECNIA" at bounding box center [353, 333] width 220 height 20
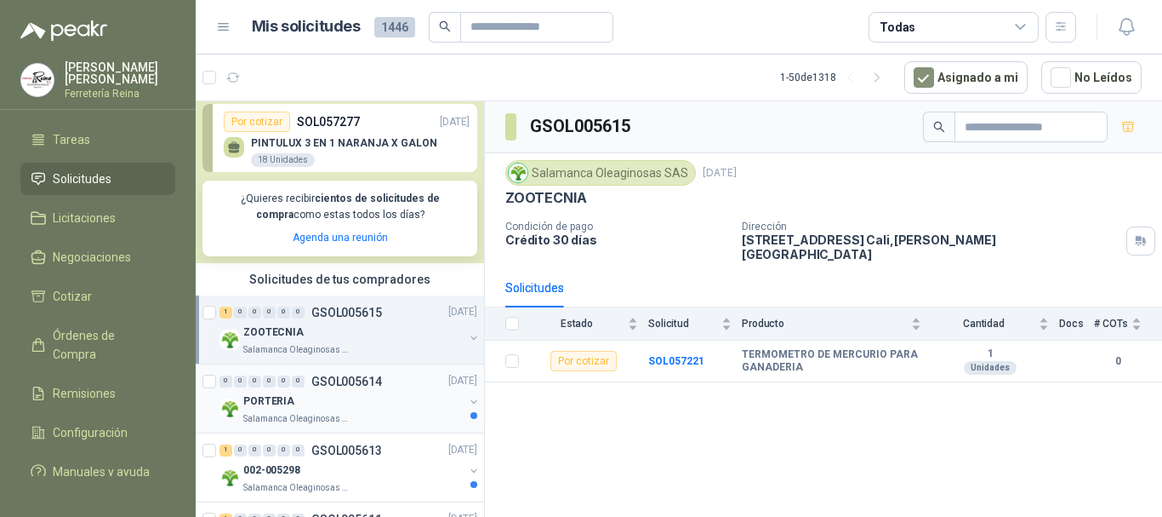
click at [334, 390] on div "0 0 0 0 0 0 GSOL005614 [DATE]" at bounding box center [350, 381] width 261 height 20
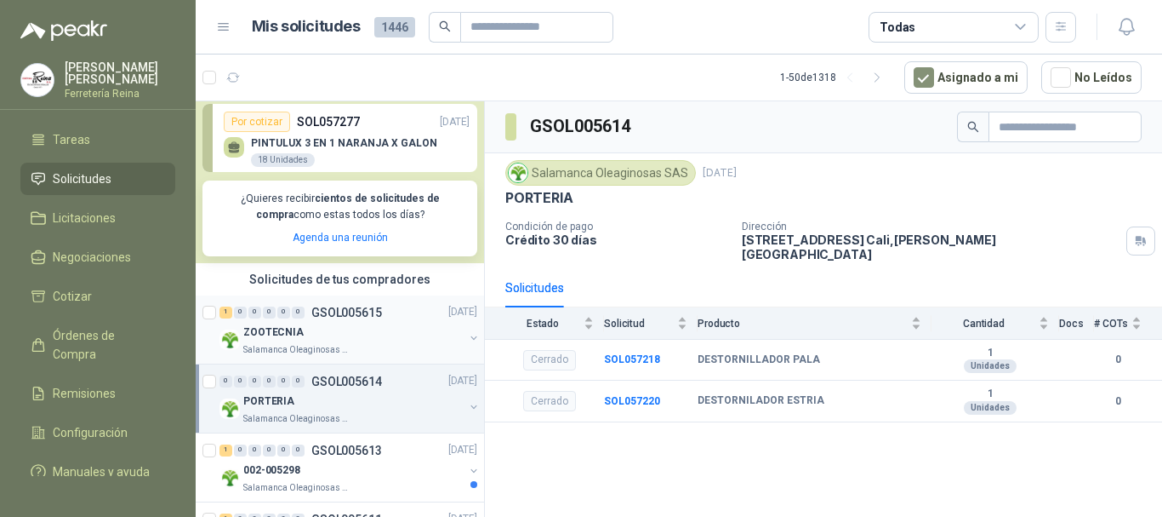
click at [304, 331] on div "ZOOTECNIA" at bounding box center [353, 333] width 220 height 20
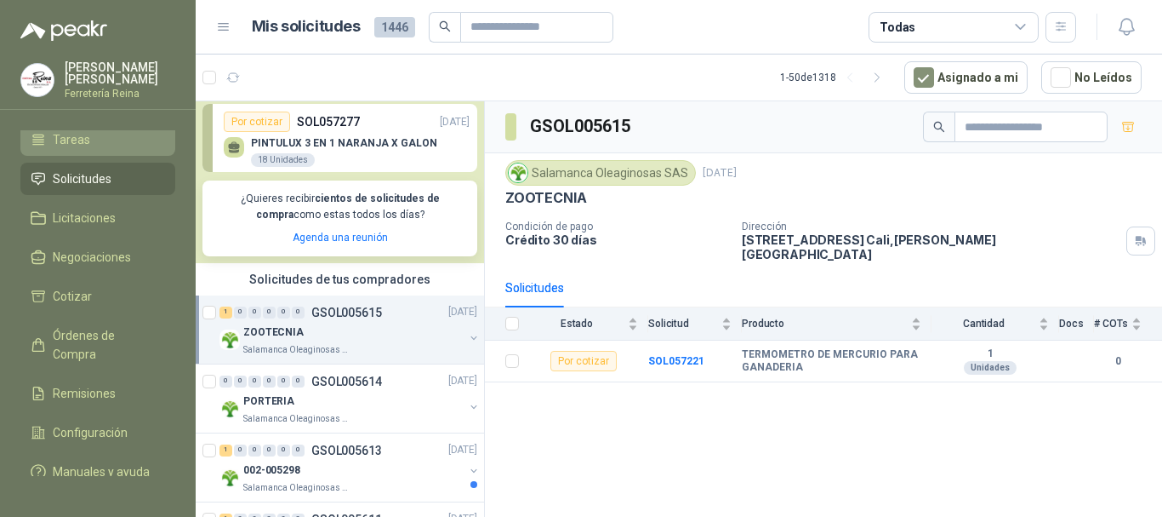
click at [41, 135] on icon at bounding box center [38, 139] width 15 height 15
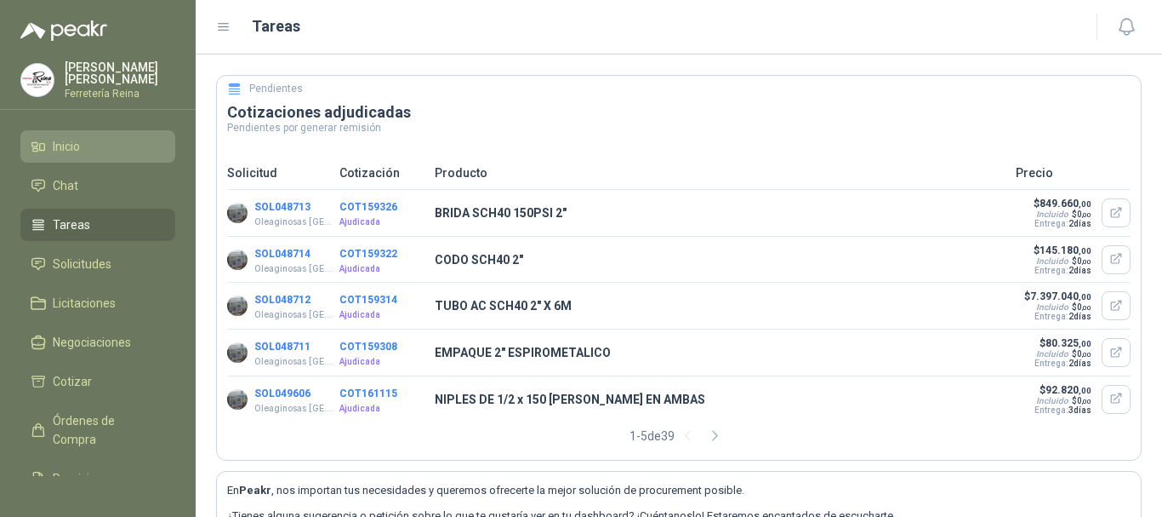
click at [90, 145] on li "Inicio" at bounding box center [98, 146] width 134 height 19
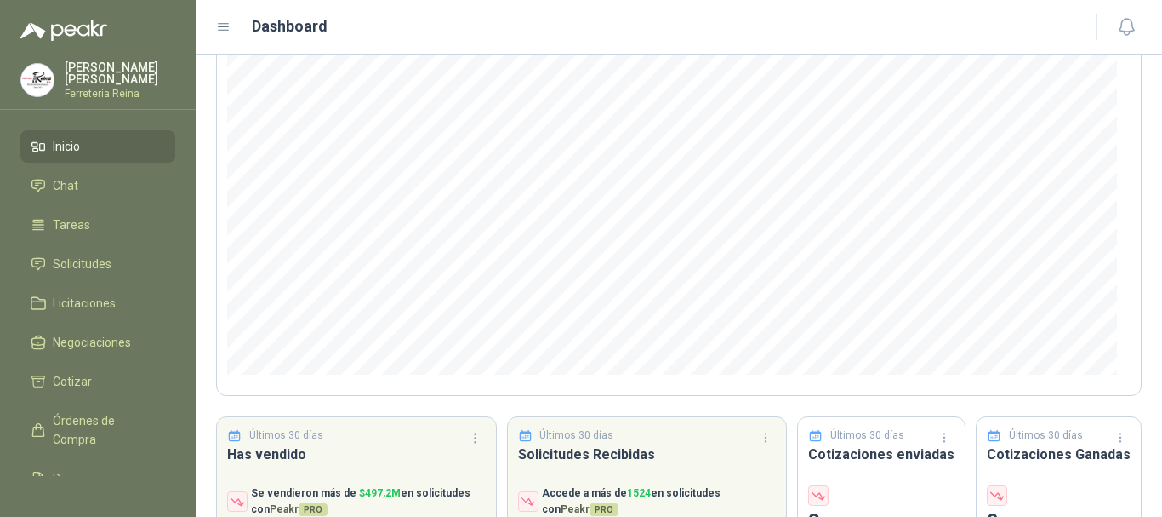
scroll to position [250, 0]
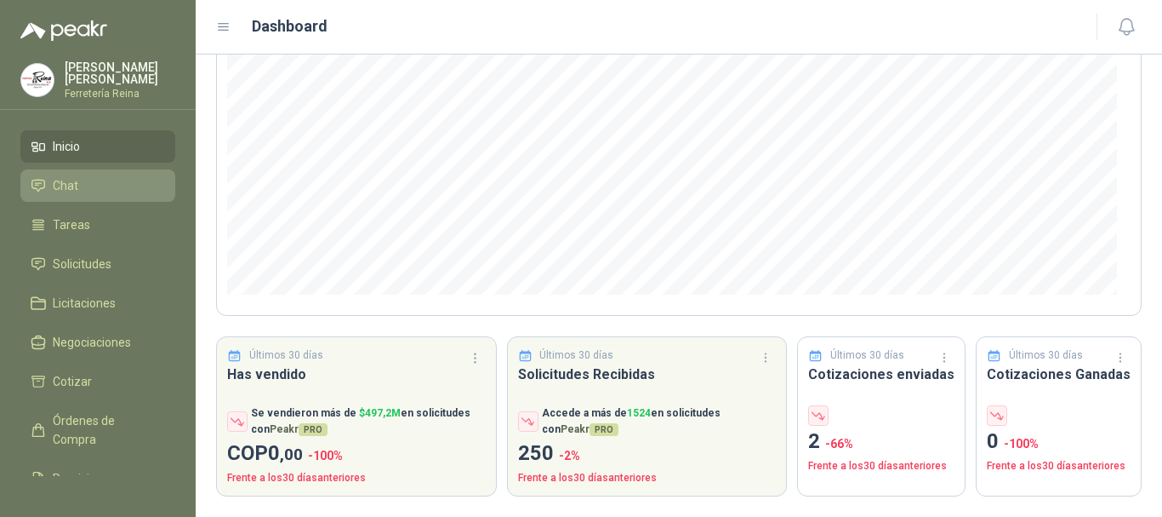
click at [66, 181] on span "Chat" at bounding box center [66, 185] width 26 height 19
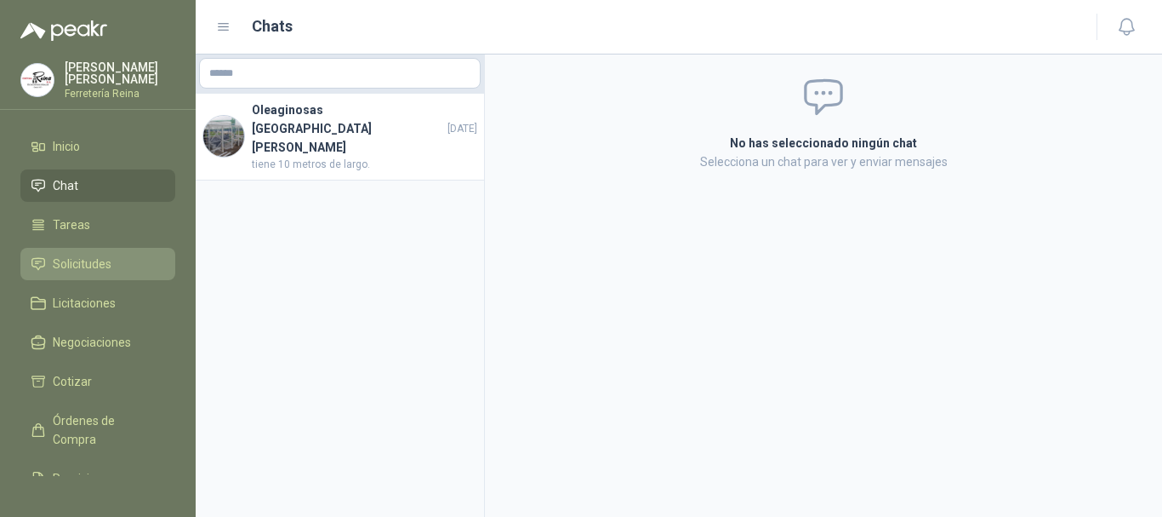
click at [100, 261] on span "Solicitudes" at bounding box center [82, 263] width 59 height 19
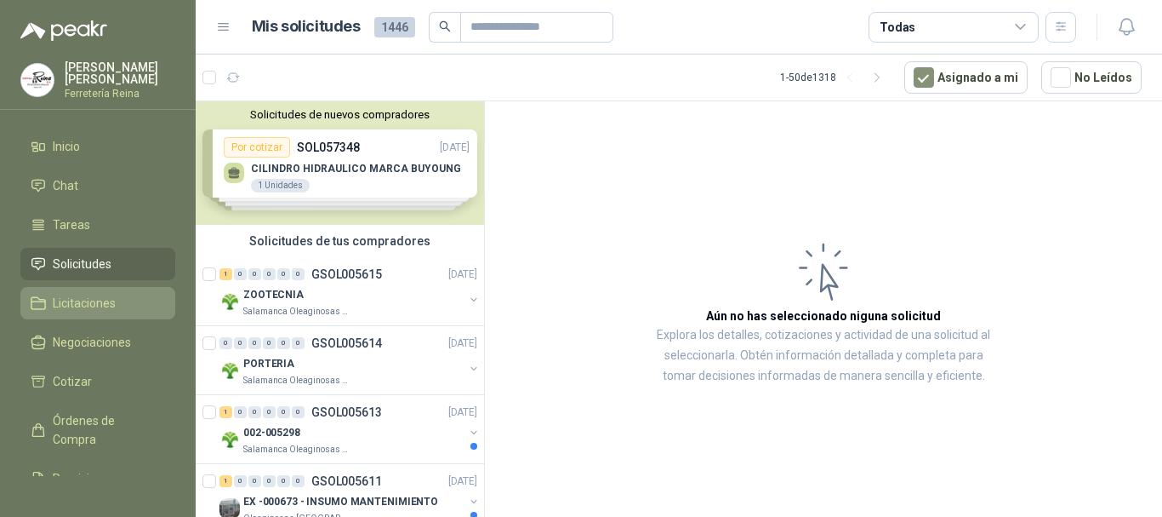
click at [95, 299] on span "Licitaciones" at bounding box center [84, 303] width 63 height 19
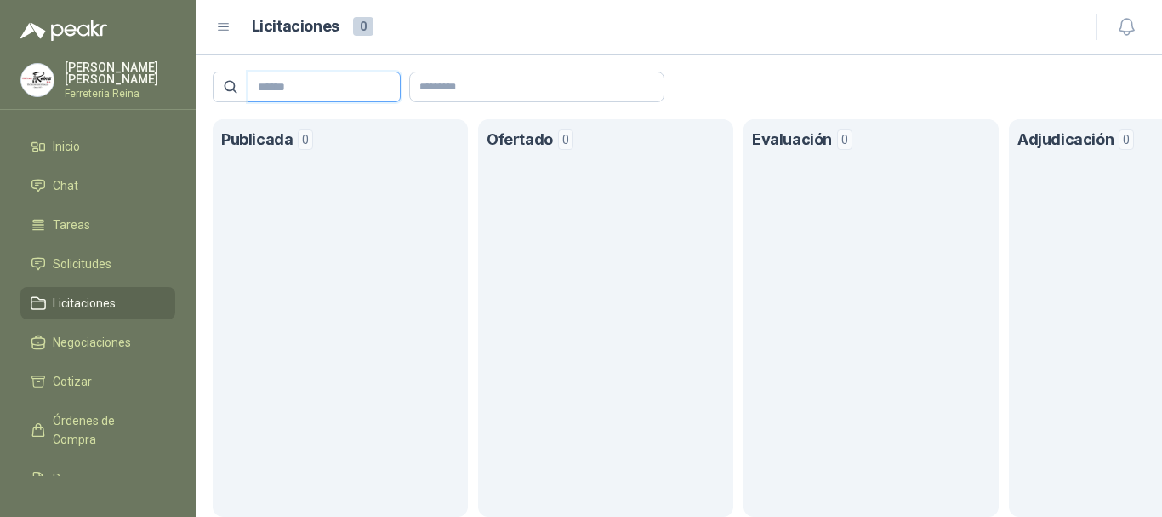
click at [327, 92] on input "text" at bounding box center [317, 86] width 119 height 29
type input "**********"
click at [503, 87] on input "text" at bounding box center [537, 86] width 254 height 29
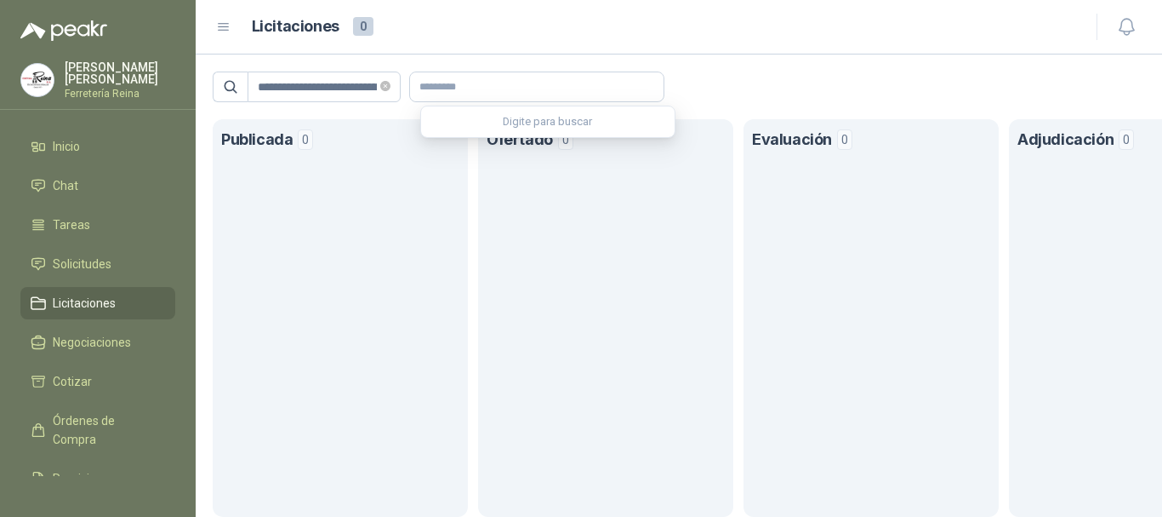
click at [534, 125] on div "Digite para buscar" at bounding box center [548, 121] width 254 height 31
click at [235, 91] on icon at bounding box center [230, 86] width 15 height 15
click at [220, 24] on icon at bounding box center [224, 27] width 10 height 7
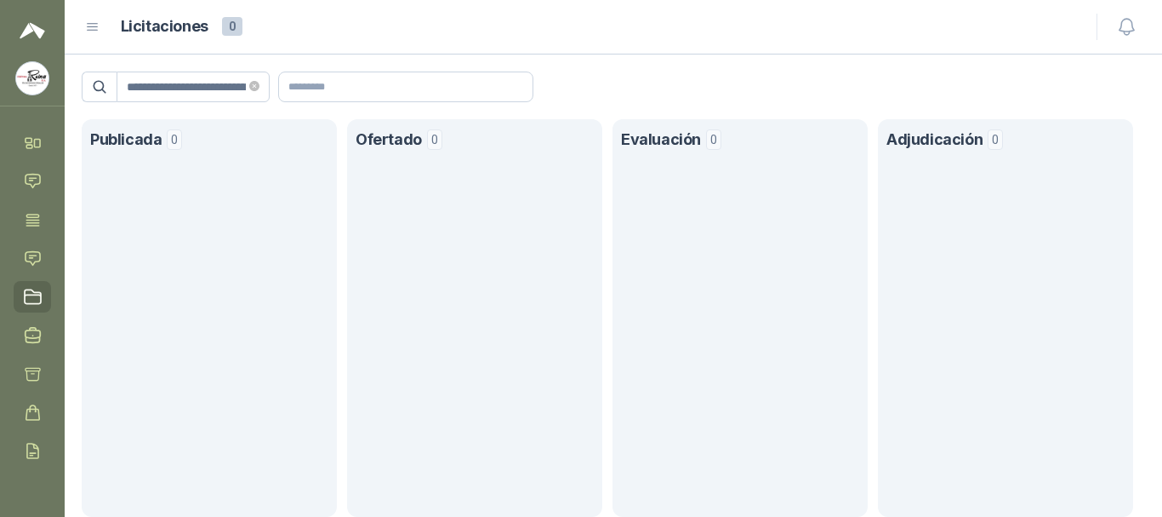
click at [93, 27] on icon at bounding box center [93, 27] width 10 height 7
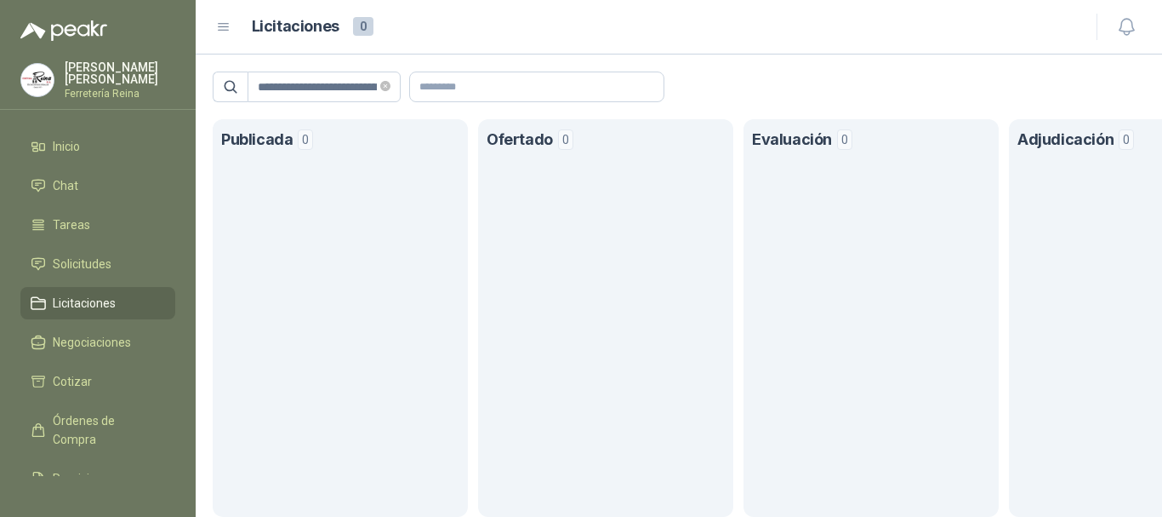
click at [98, 88] on p "Ferretería Reina" at bounding box center [120, 93] width 111 height 10
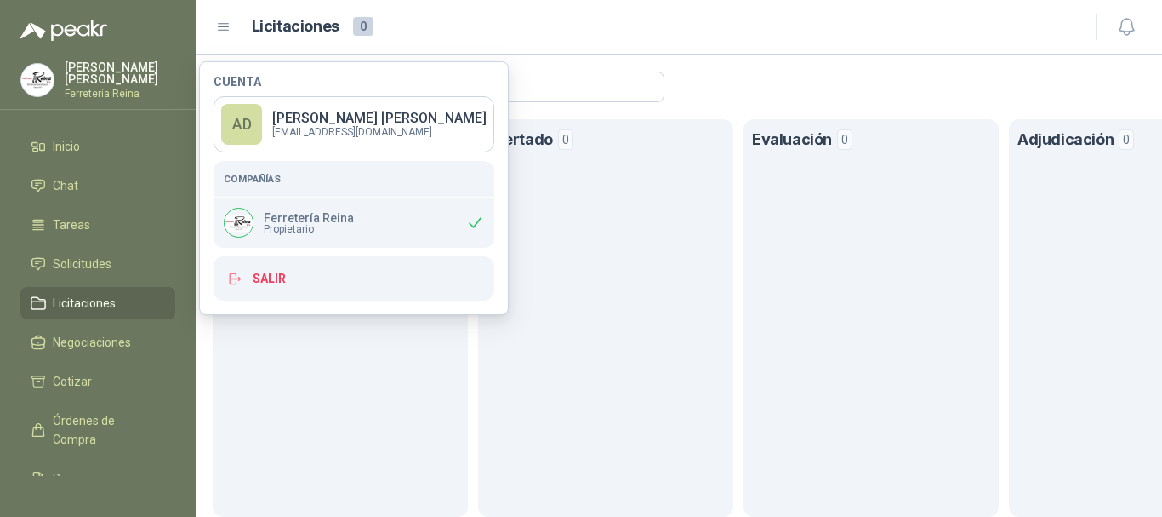
click at [579, 254] on section "Ofertado 0" at bounding box center [605, 317] width 255 height 397
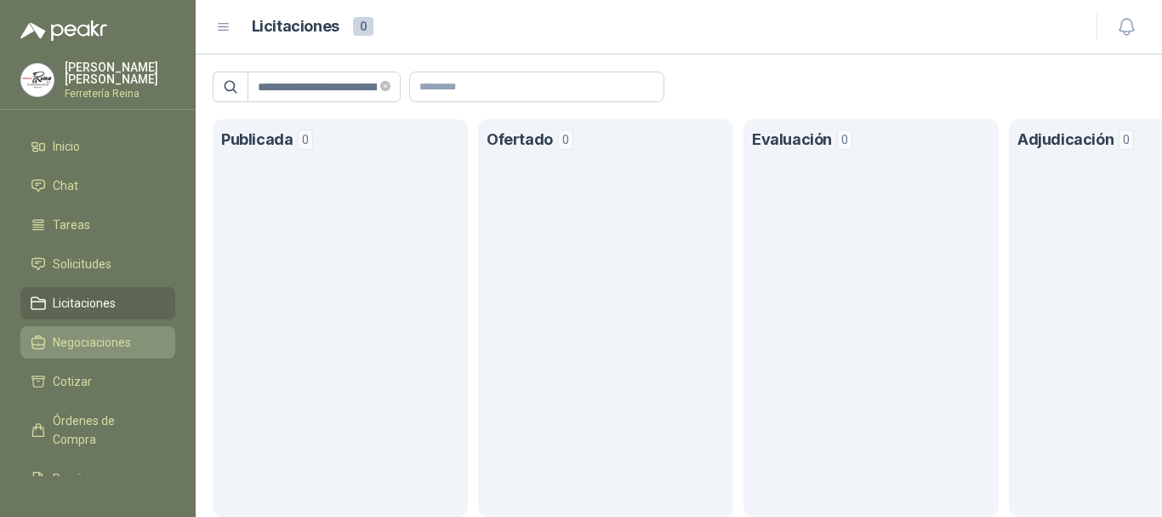
click at [94, 337] on span "Negociaciones" at bounding box center [92, 342] width 78 height 19
